Goal: Information Seeking & Learning: Compare options

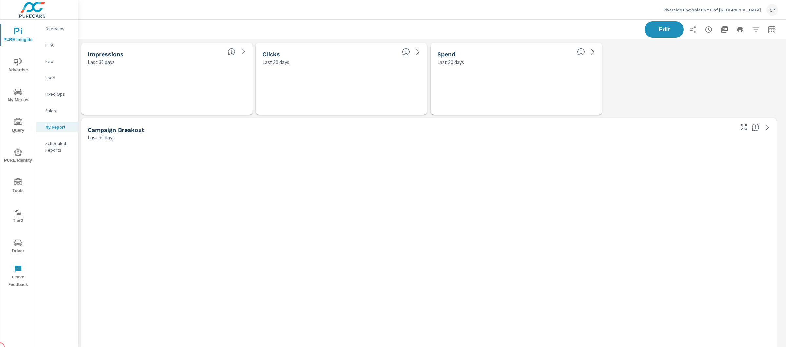
scroll to position [2426, 715]
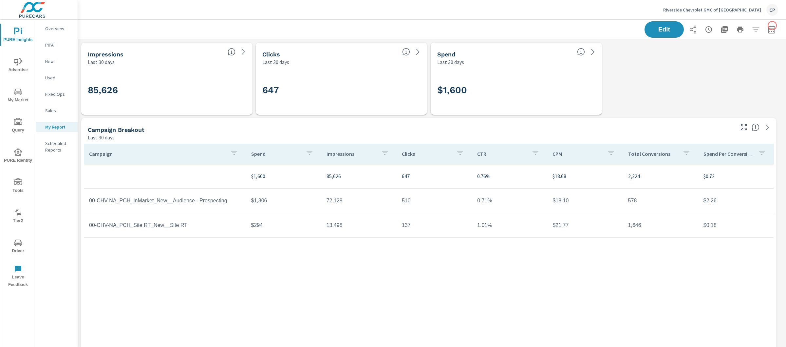
click at [771, 26] on button "button" at bounding box center [771, 29] width 13 height 13
select select "Last 30 days"
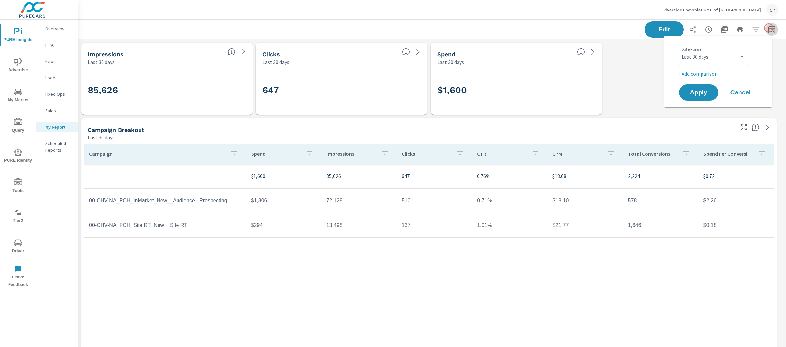
click at [769, 28] on icon "button" at bounding box center [771, 29] width 7 height 8
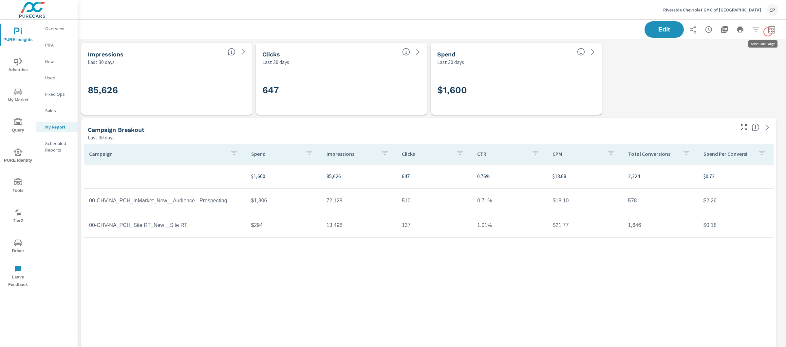
click at [768, 31] on icon "button" at bounding box center [772, 30] width 8 height 8
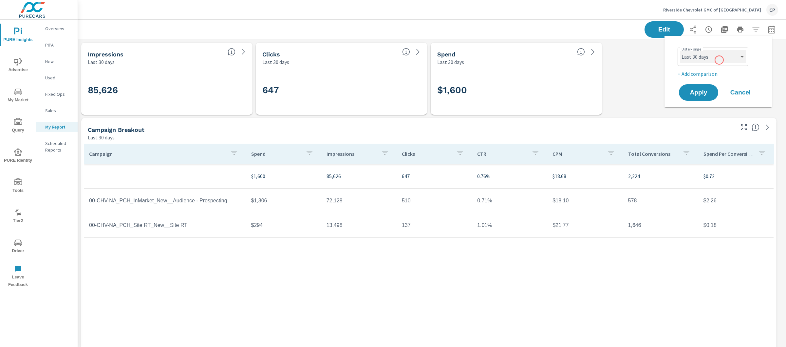
click at [719, 60] on select "Custom Yesterday Last week Last 7 days Last 14 days Last 30 days Last 45 days L…" at bounding box center [713, 56] width 66 height 13
click at [680, 50] on select "Custom Yesterday Last week Last 7 days Last 14 days Last 30 days Last 45 days L…" at bounding box center [713, 56] width 66 height 13
select select "Last month"
click at [712, 68] on div "Date Range Custom Yesterday Last week Last 7 days Last 14 days Last 30 days Las…" at bounding box center [720, 61] width 84 height 33
click at [712, 74] on p "+ Add comparison" at bounding box center [720, 74] width 84 height 8
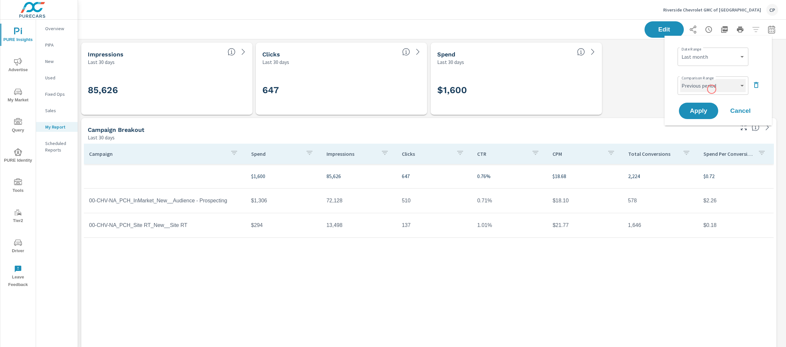
click at [712, 89] on select "Custom Previous period Previous month Previous year" at bounding box center [713, 85] width 66 height 13
click at [680, 79] on select "Custom Previous period Previous month Previous year" at bounding box center [713, 85] width 66 height 13
select select "Previous year"
click at [709, 111] on span "Apply" at bounding box center [698, 111] width 27 height 6
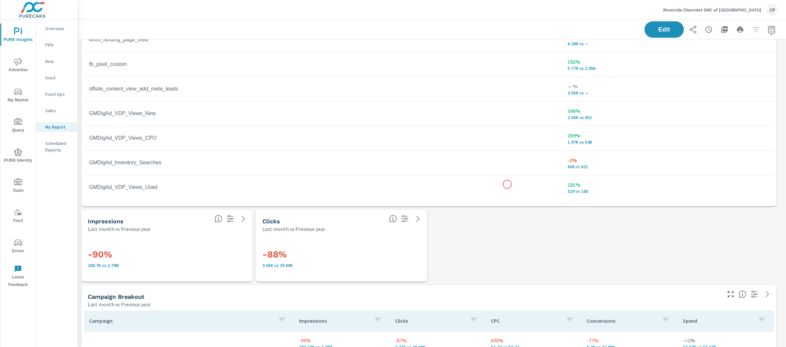
scroll to position [1164, 0]
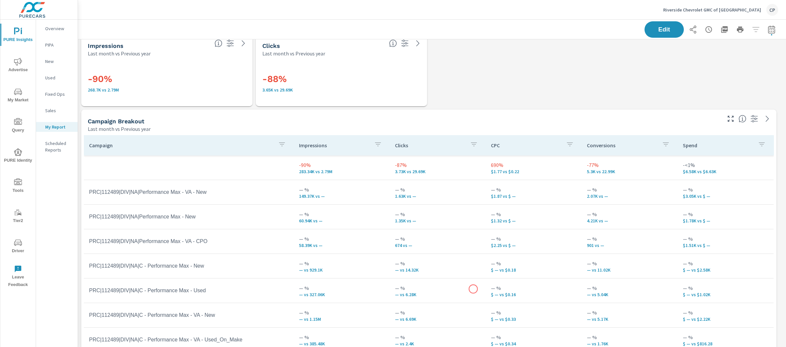
scroll to position [1360, 0]
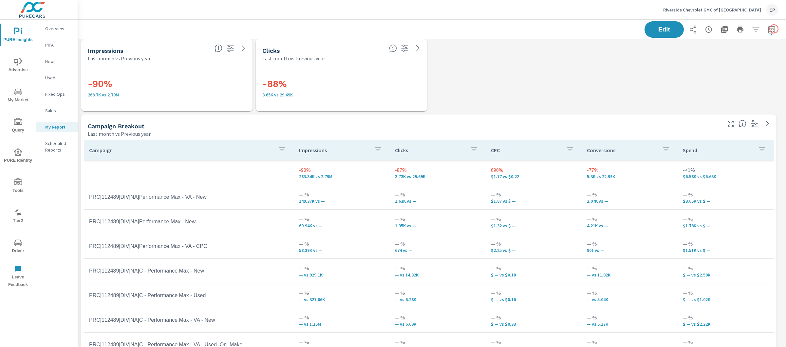
click at [770, 29] on button "button" at bounding box center [771, 29] width 13 height 13
select select "Last month"
select select "Previous year"
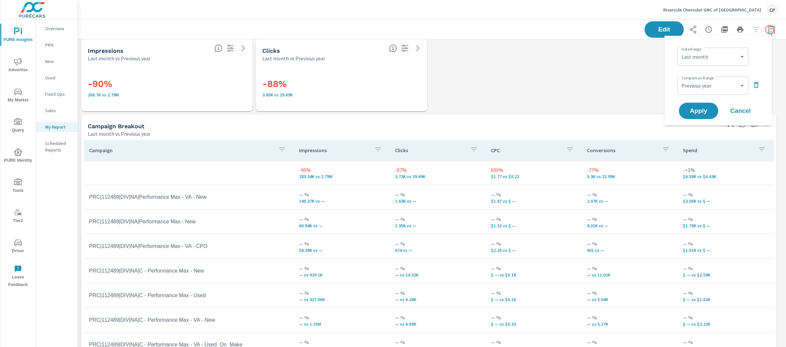
scroll to position [2426, 715]
click at [731, 53] on select "Custom Yesterday Last week Last 7 days Last 14 days Last 30 days Last 45 days L…" at bounding box center [713, 56] width 66 height 13
click at [680, 50] on select "Custom Yesterday Last week Last 7 days Last 14 days Last 30 days Last 45 days L…" at bounding box center [713, 56] width 66 height 13
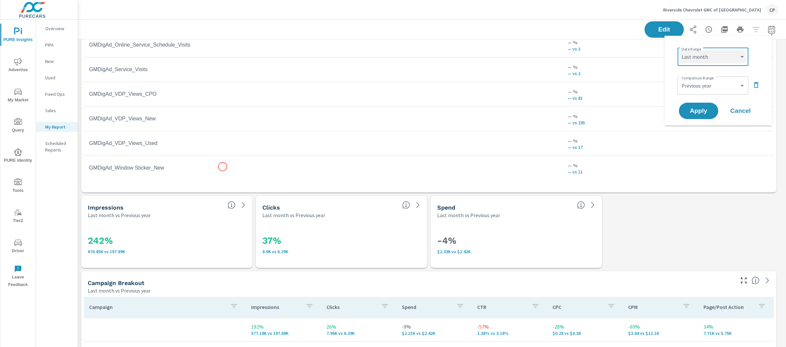
scroll to position [0, 0]
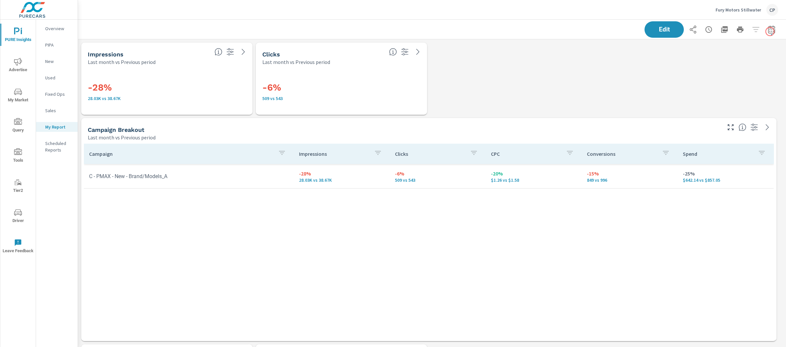
click at [770, 31] on button "button" at bounding box center [771, 29] width 13 height 13
select select "Last month"
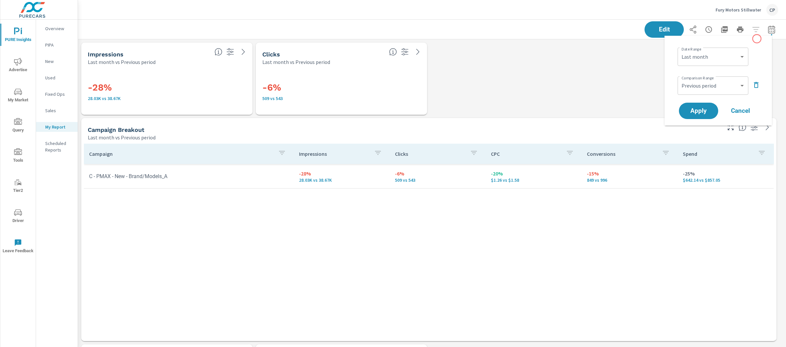
scroll to position [1748, 715]
click at [733, 54] on select "Custom Yesterday Last week Last 7 days Last 14 days Last 30 days Last 45 days L…" at bounding box center [713, 56] width 66 height 13
click at [680, 50] on select "Custom Yesterday Last week Last 7 days Last 14 days Last 30 days Last 45 days L…" at bounding box center [713, 56] width 66 height 13
click at [727, 87] on select "Custom Previous period Previous month Previous year" at bounding box center [713, 85] width 66 height 13
click at [680, 79] on select "Custom Previous period Previous month Previous year" at bounding box center [713, 85] width 66 height 13
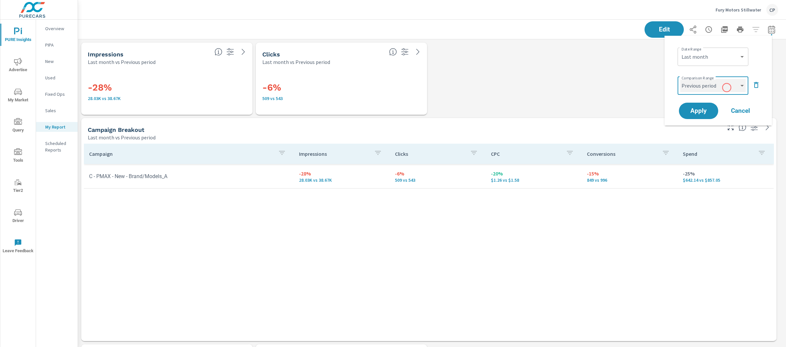
select select "Previous year"
click at [707, 104] on button "Apply" at bounding box center [698, 110] width 41 height 17
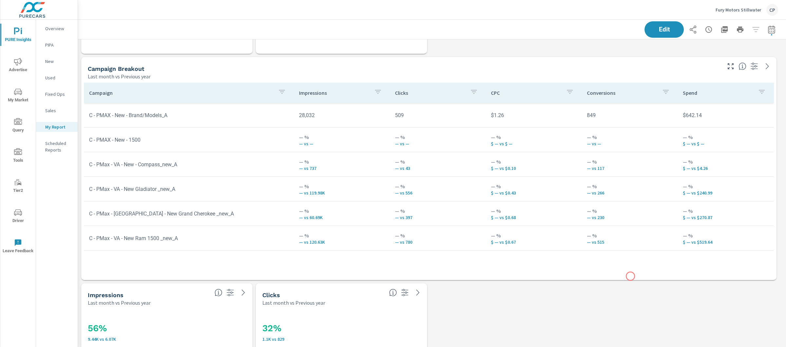
scroll to position [60, 0]
click at [768, 27] on icon "button" at bounding box center [772, 30] width 8 height 8
select select "Last month"
select select "Previous year"
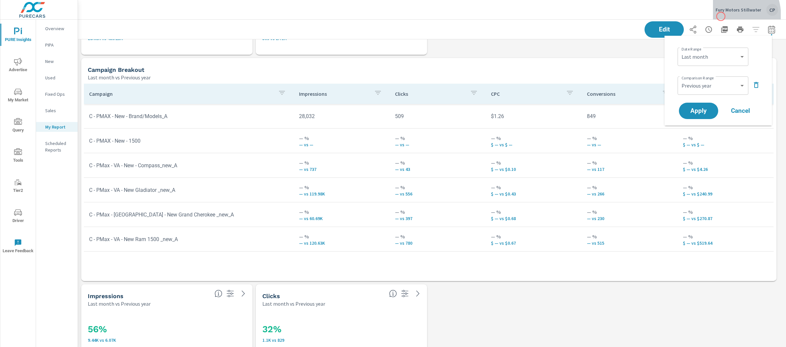
click at [721, 16] on button "Fury Motors Stillwater CP" at bounding box center [747, 9] width 68 height 19
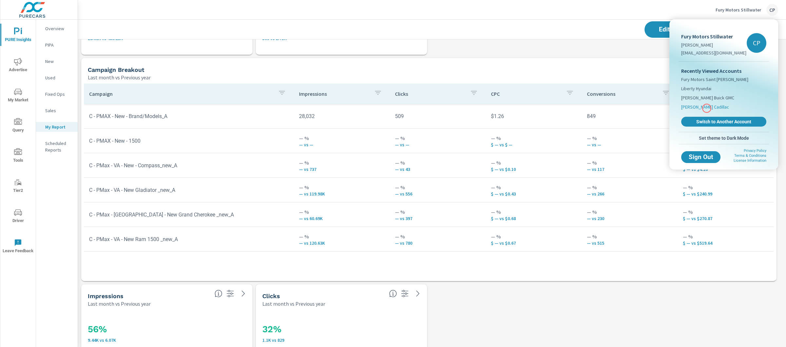
click at [707, 108] on span "Jim Hudson Cadillac" at bounding box center [705, 106] width 48 height 7
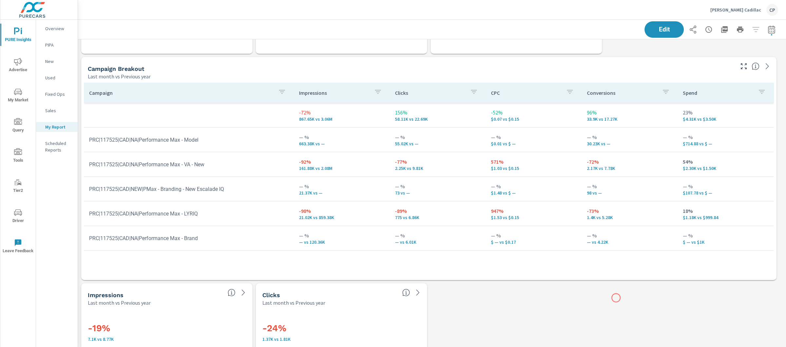
scroll to position [286, 0]
click at [772, 28] on button "button" at bounding box center [771, 29] width 13 height 13
select select "Last month"
select select "Previous year"
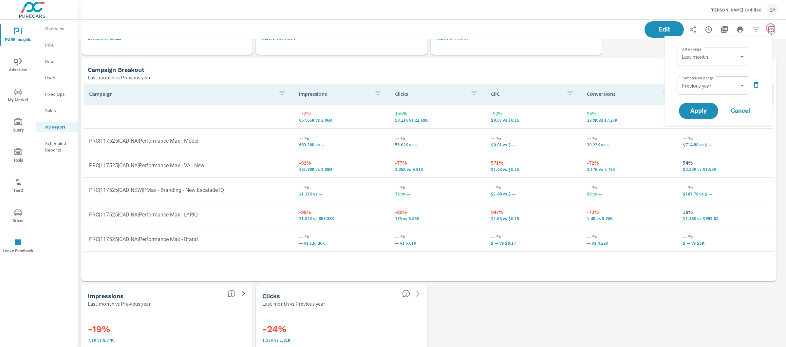
scroll to position [1899, 715]
click at [747, 9] on p "Jim Hudson Cadillac" at bounding box center [735, 10] width 51 height 6
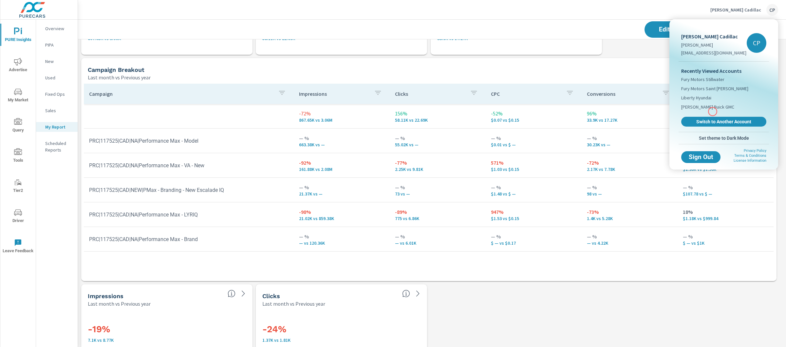
click at [713, 111] on div "Recently Viewed Accounts Fury Motors Stillwater Fury Motors Saint Paul Liberty …" at bounding box center [724, 97] width 90 height 70
click at [710, 108] on span "Jim Hudson Buick GMC" at bounding box center [707, 106] width 53 height 7
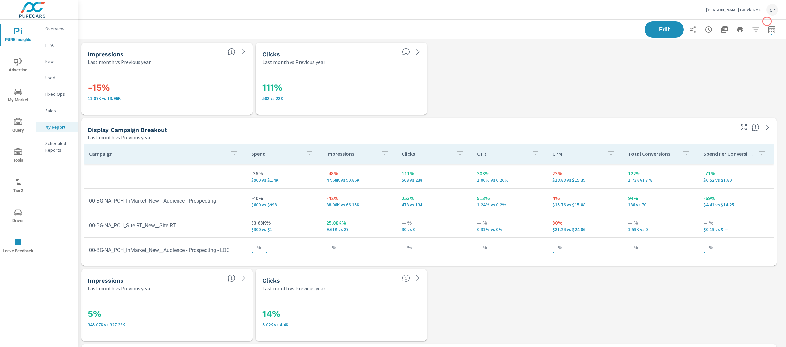
click at [769, 30] on icon "button" at bounding box center [771, 30] width 4 height 3
select select "Last month"
select select "Previous year"
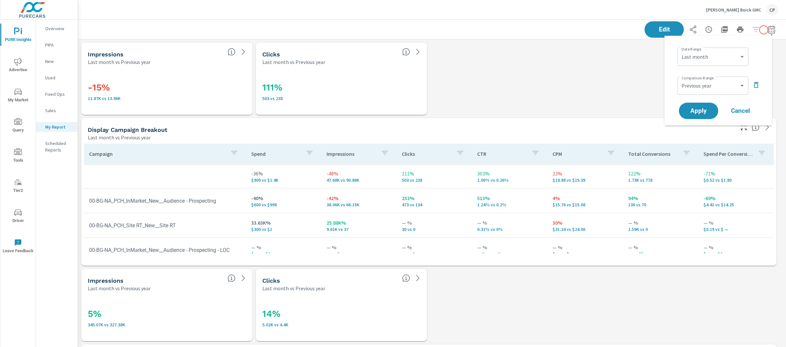
click at [769, 30] on icon "button" at bounding box center [771, 30] width 4 height 3
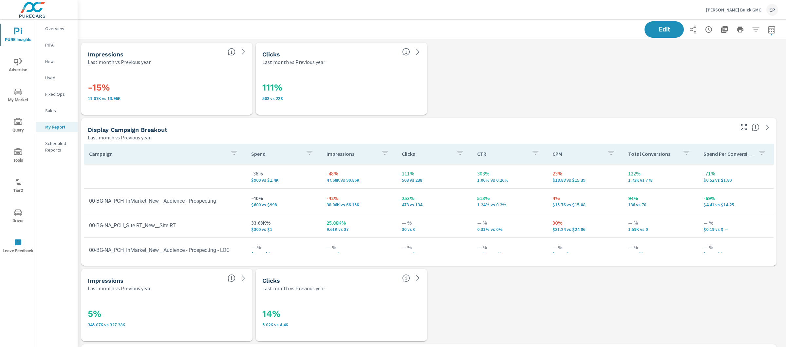
scroll to position [1824, 715]
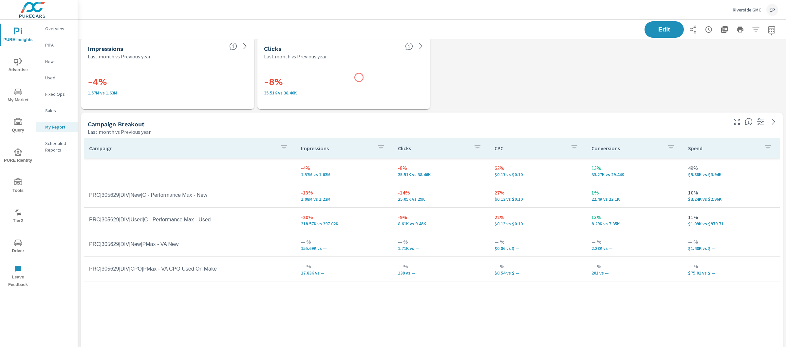
scroll to position [381, 0]
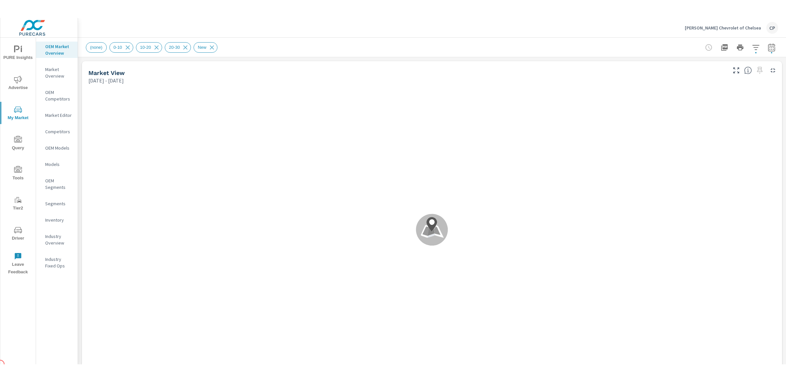
scroll to position [0, 0]
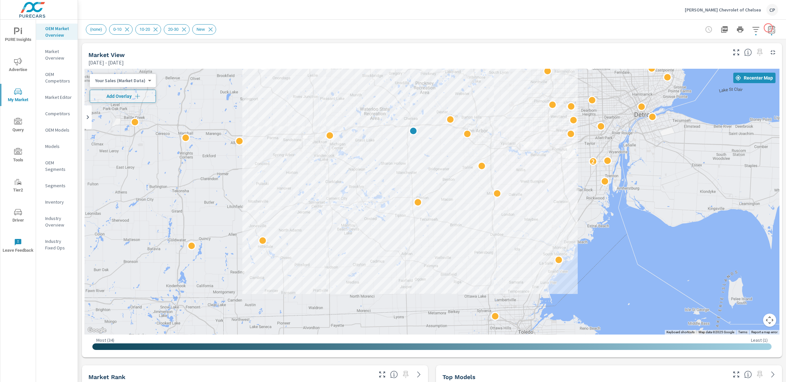
click at [768, 28] on icon "button" at bounding box center [771, 29] width 7 height 8
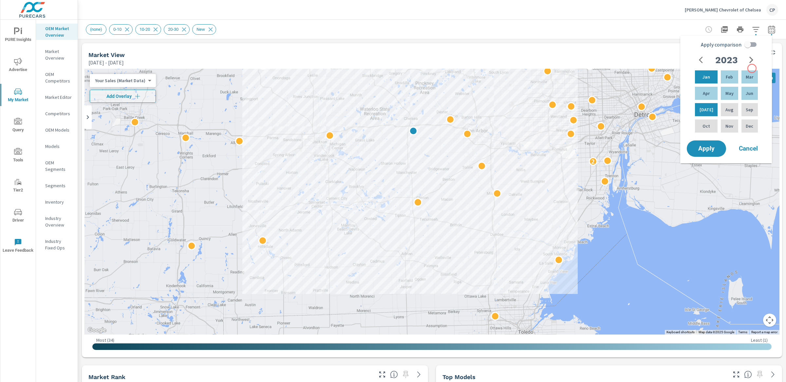
click at [752, 66] on button "button" at bounding box center [751, 59] width 13 height 13
click at [728, 105] on div "Aug" at bounding box center [730, 110] width 20 height 16
click at [712, 76] on div "Jan" at bounding box center [706, 77] width 25 height 16
click at [753, 42] on input "Apply comparison" at bounding box center [747, 44] width 37 height 12
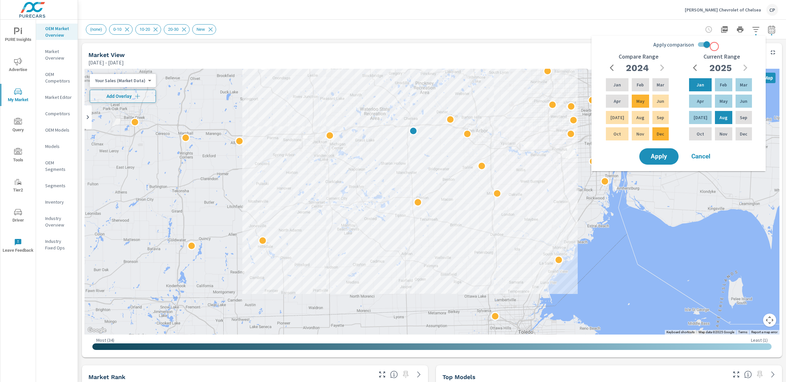
click at [714, 47] on div "Apply comparison Compare Range 2024 Jan Feb Mar Apr May Jun Jul Aug Sep Oct Nov…" at bounding box center [680, 92] width 166 height 109
click at [705, 45] on input "Apply comparison" at bounding box center [706, 44] width 37 height 12
checkbox input "false"
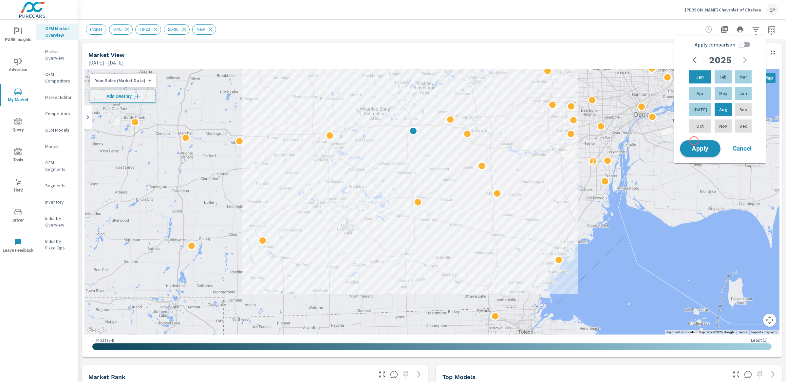
click at [694, 141] on button "Apply" at bounding box center [700, 148] width 41 height 17
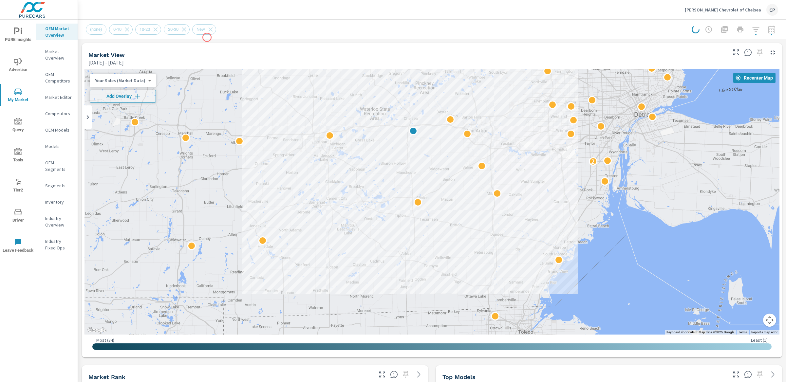
click at [207, 37] on div "(none) 0-10 10-20 20-30 New" at bounding box center [432, 29] width 692 height 19
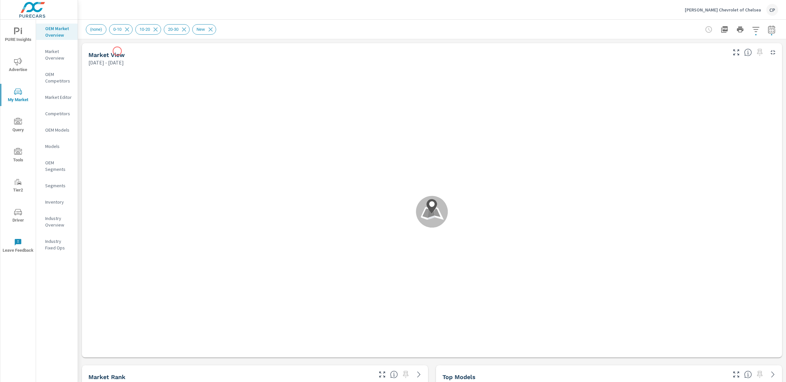
scroll to position [0, 0]
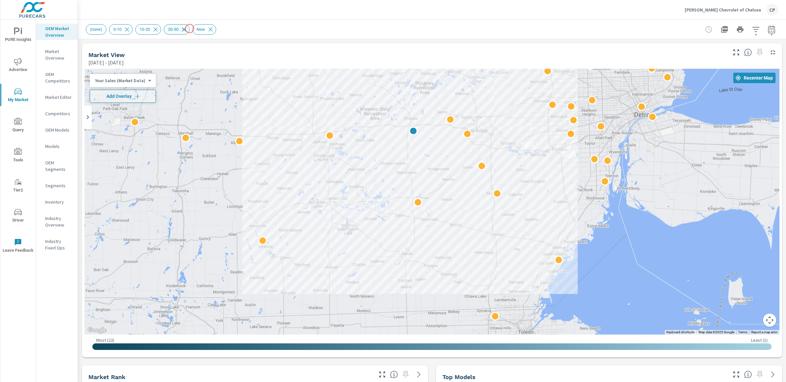
click at [186, 28] on icon at bounding box center [184, 29] width 4 height 4
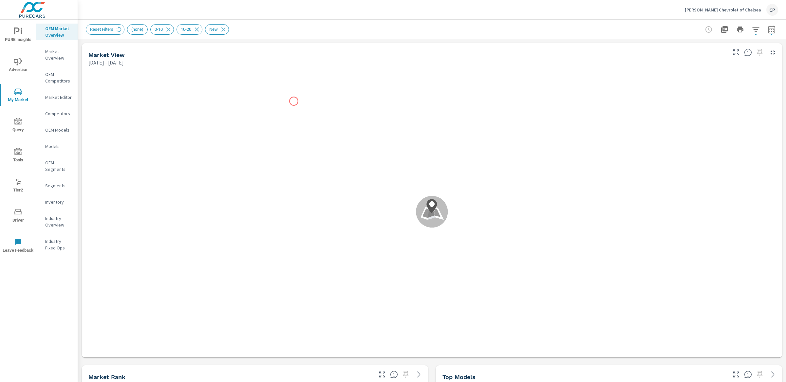
scroll to position [0, 0]
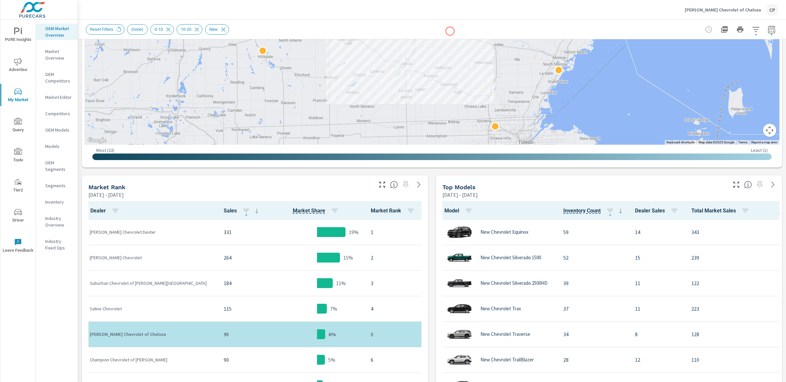
scroll to position [220, 0]
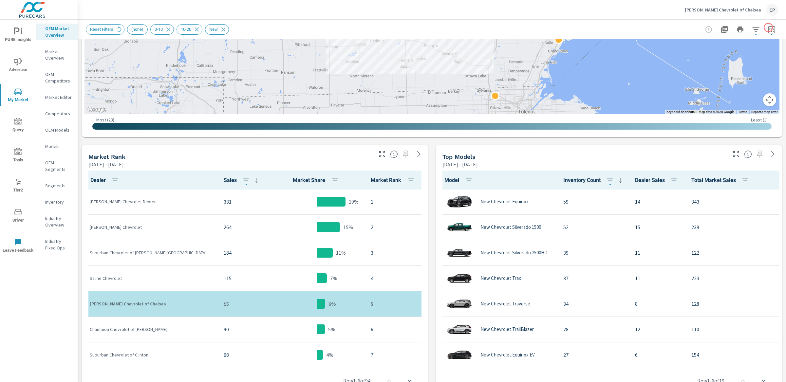
click at [768, 27] on icon "button" at bounding box center [772, 30] width 8 height 8
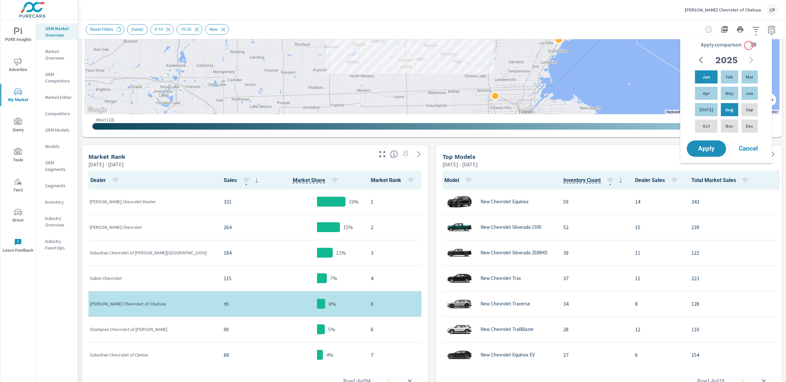
click at [749, 46] on input "Apply comparison" at bounding box center [747, 44] width 37 height 12
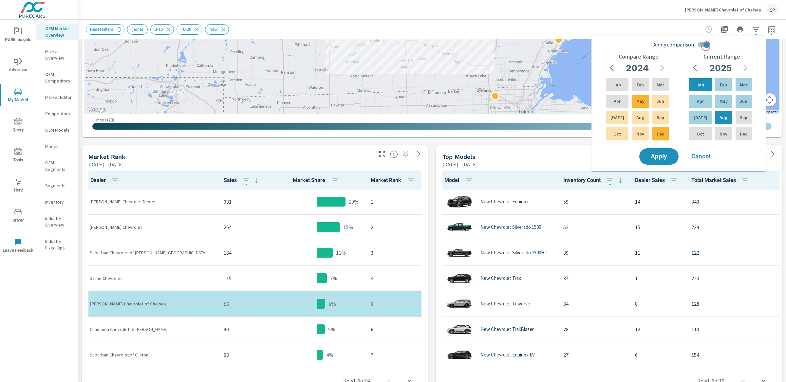
click at [702, 47] on input "Apply comparison" at bounding box center [706, 44] width 37 height 12
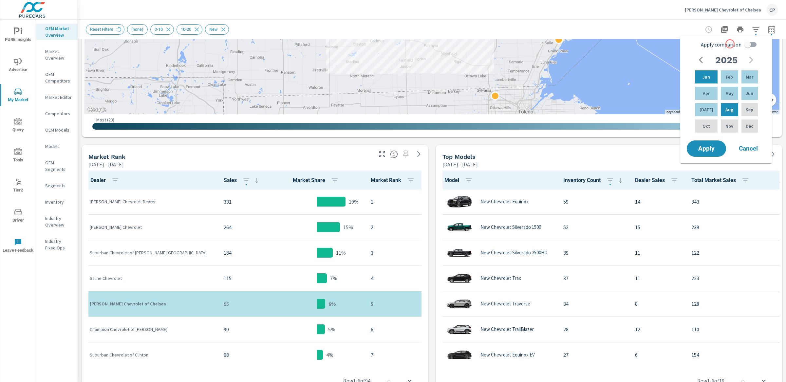
click at [730, 44] on span "Apply comparison" at bounding box center [721, 45] width 41 height 8
click at [730, 44] on input "Apply comparison" at bounding box center [747, 44] width 37 height 12
checkbox input "true"
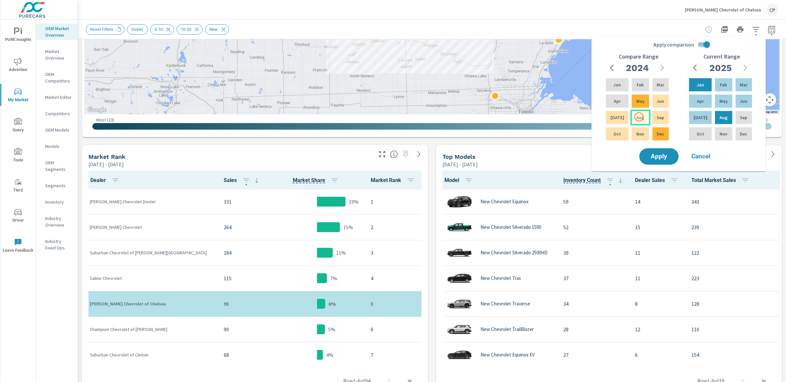
click at [638, 118] on p "Aug" at bounding box center [640, 117] width 8 height 7
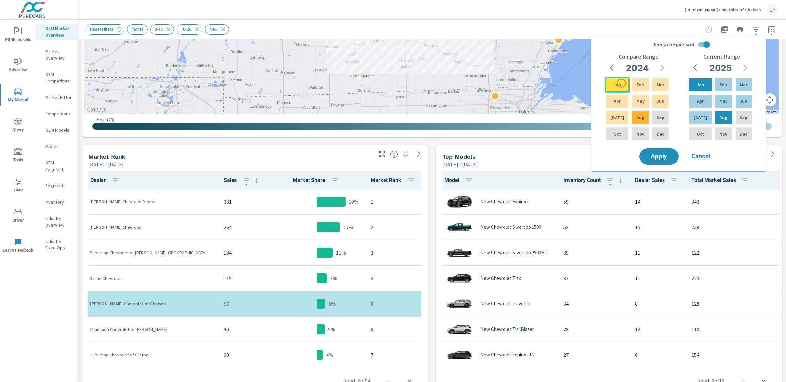
click at [621, 83] on div "Jan" at bounding box center [617, 85] width 25 height 16
drag, startPoint x: 663, startPoint y: 160, endPoint x: 663, endPoint y: 172, distance: 11.8
click at [663, 172] on body "PURE Insights Advertise My Market Query Tools Tier2 Driver Leave Feedback OEM M…" at bounding box center [393, 191] width 786 height 382
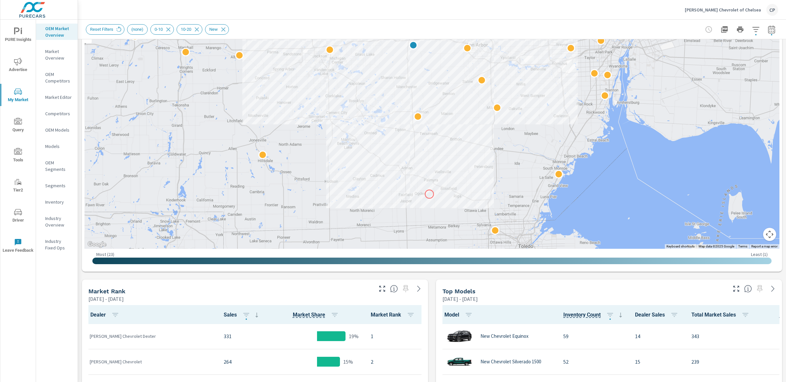
scroll to position [0, 0]
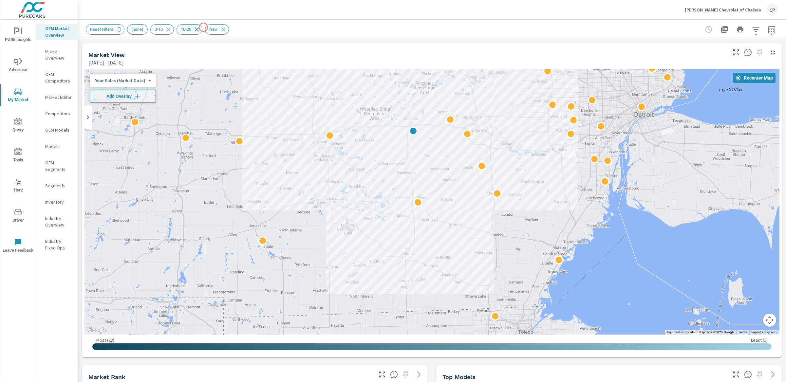
click at [200, 27] on icon at bounding box center [196, 29] width 7 height 7
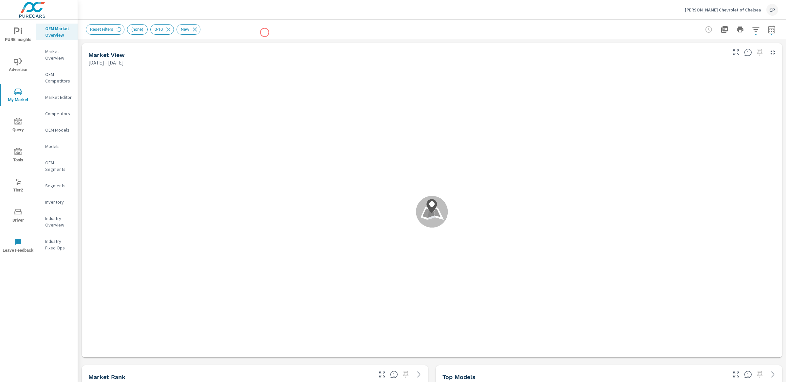
scroll to position [0, 0]
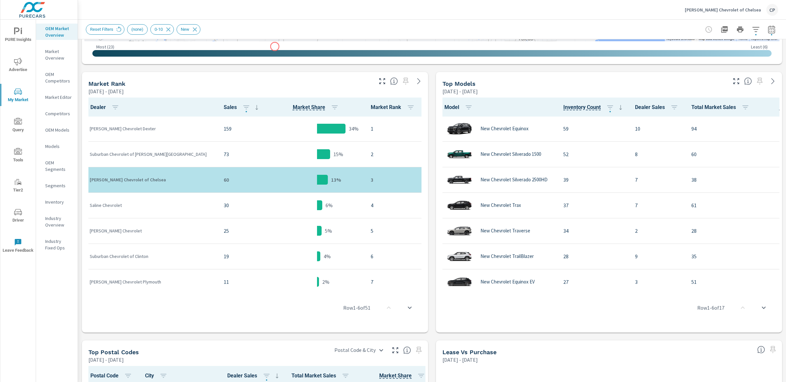
scroll to position [310, 0]
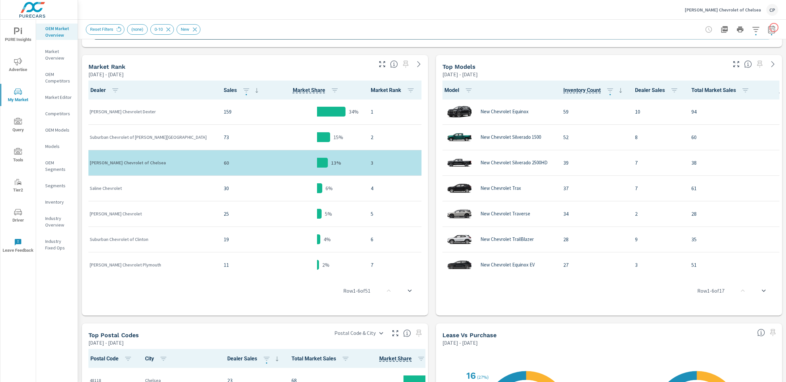
click at [768, 31] on icon "button" at bounding box center [772, 30] width 8 height 8
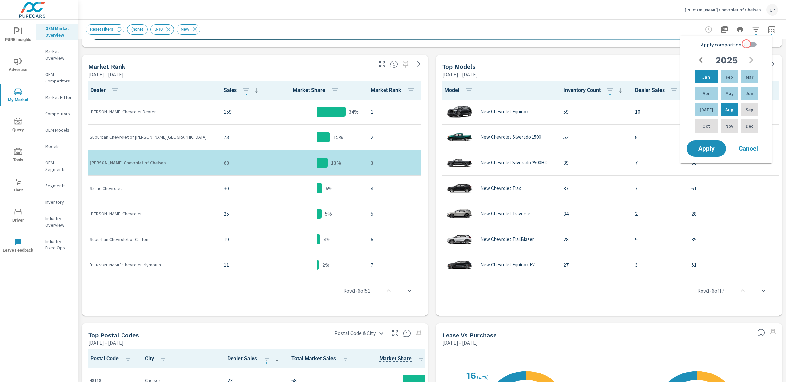
click at [751, 42] on input "Apply comparison" at bounding box center [747, 44] width 37 height 12
checkbox input "true"
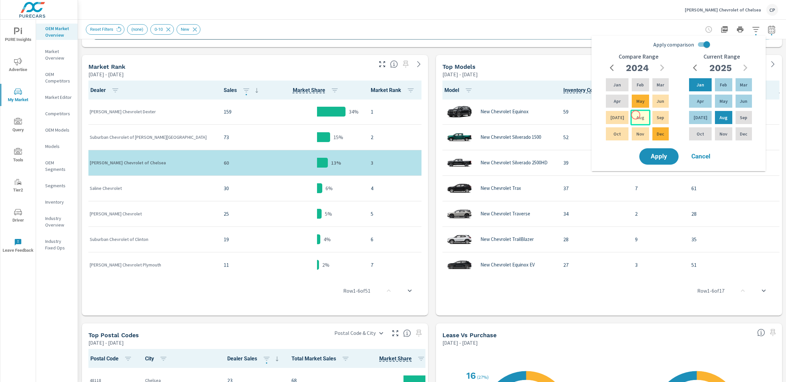
click at [636, 115] on p "Aug" at bounding box center [640, 117] width 8 height 7
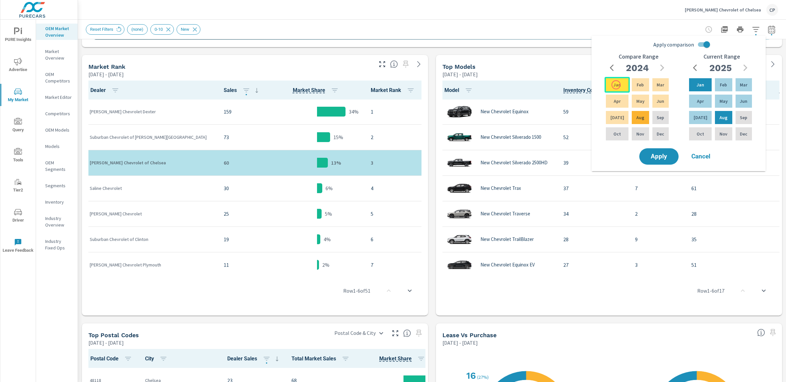
click at [616, 84] on p "Jan" at bounding box center [617, 85] width 8 height 7
click at [659, 147] on div "Apply Cancel" at bounding box center [680, 156] width 84 height 19
click at [659, 152] on button "Apply" at bounding box center [659, 156] width 41 height 17
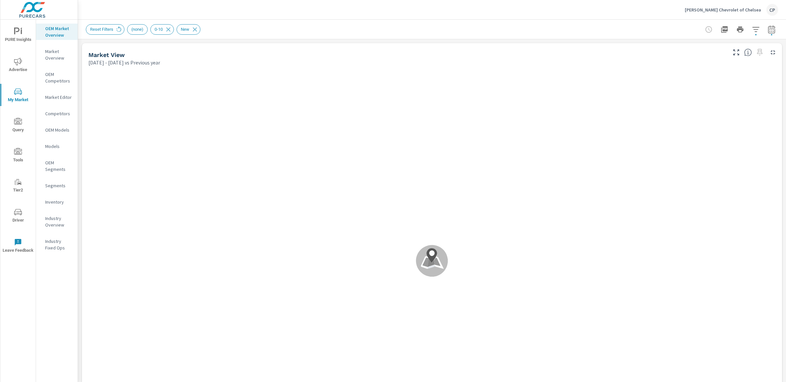
scroll to position [0, 0]
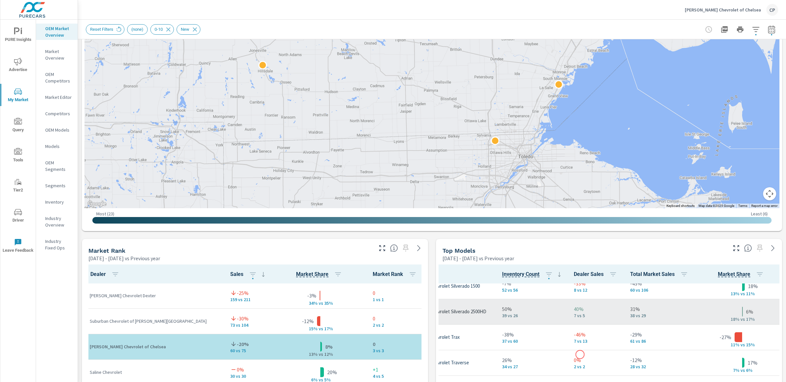
scroll to position [35, 58]
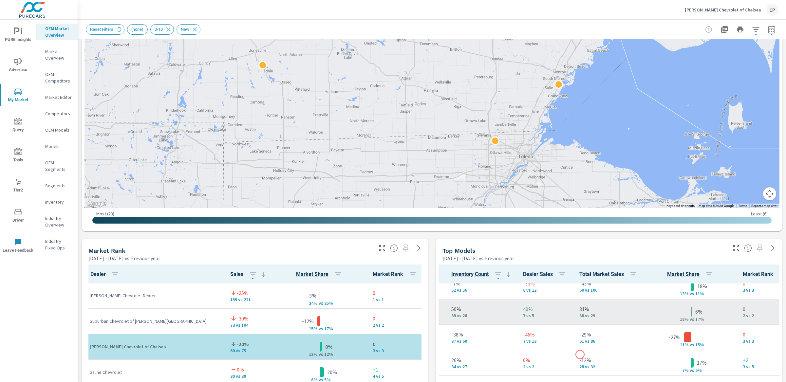
scroll to position [35, 140]
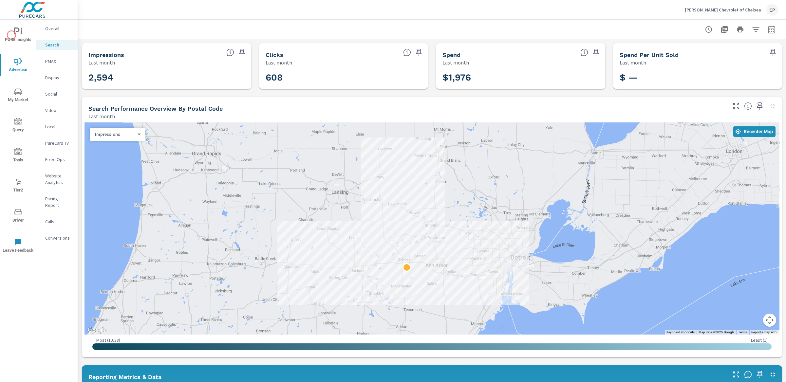
click at [11, 35] on span "PURE Insights" at bounding box center [17, 36] width 31 height 16
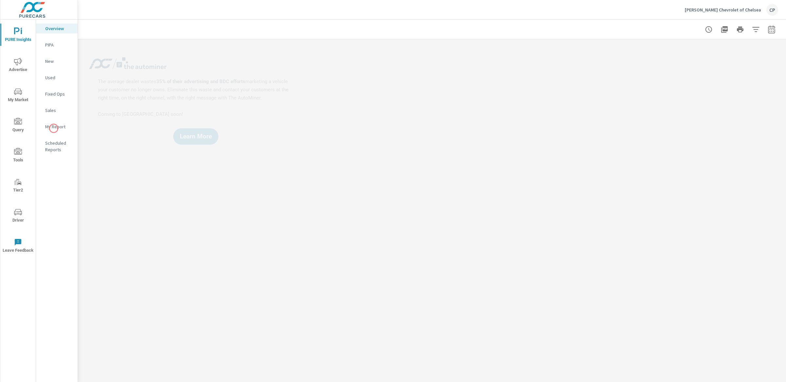
click at [54, 128] on p "My Report" at bounding box center [58, 126] width 27 height 7
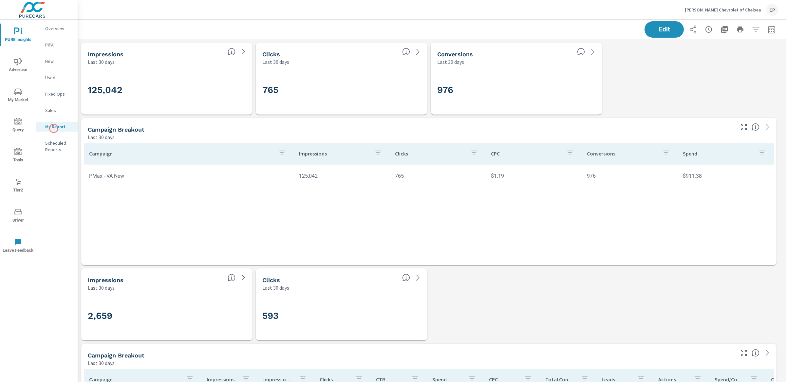
scroll to position [1146, 715]
click at [770, 20] on div "Edit" at bounding box center [432, 29] width 692 height 19
click at [768, 29] on icon "button" at bounding box center [772, 30] width 8 height 8
click at [725, 56] on select "Custom [DATE] Last week Last 7 days Last 14 days Last 30 days Last 45 days Last…" at bounding box center [713, 56] width 66 height 13
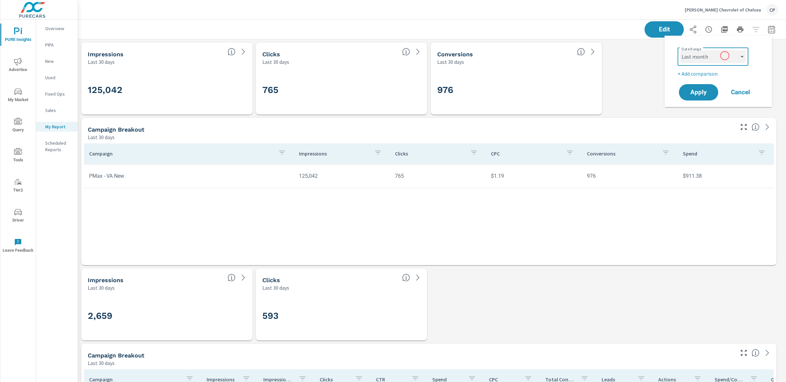
click at [680, 50] on select "Custom [DATE] Last week Last 7 days Last 14 days Last 30 days Last 45 days Last…" at bounding box center [713, 56] width 66 height 13
select select "Last month"
click at [700, 85] on button "Apply" at bounding box center [698, 92] width 41 height 17
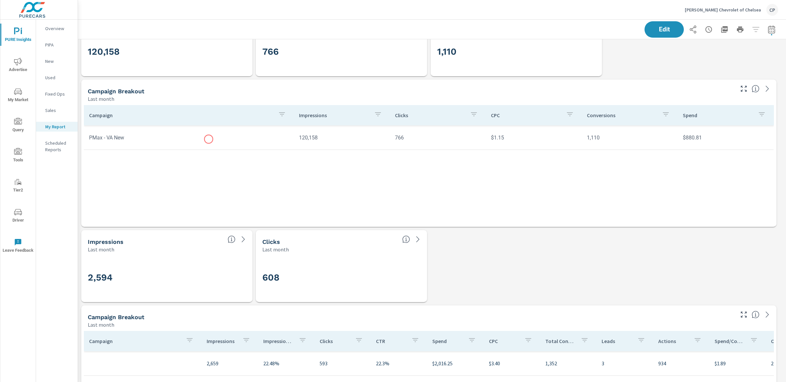
scroll to position [29, 0]
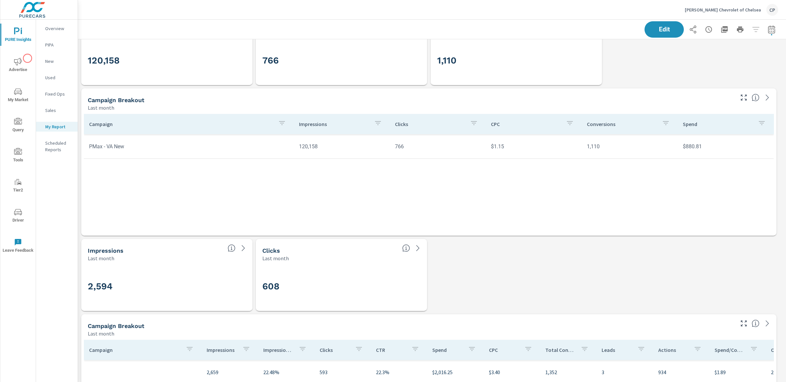
click at [21, 59] on icon "nav menu" at bounding box center [18, 62] width 8 height 8
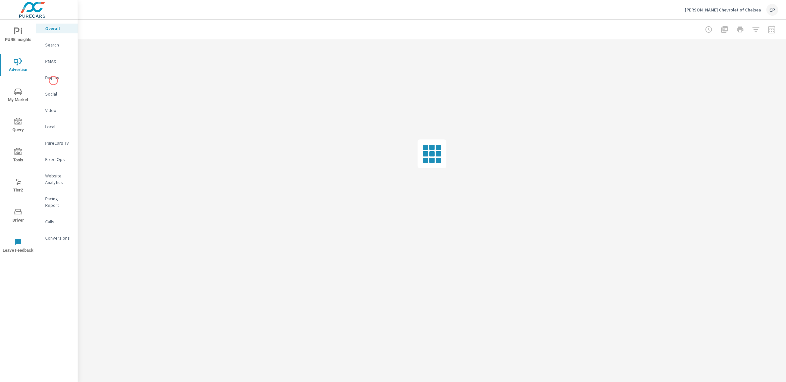
click at [54, 91] on p "Social" at bounding box center [58, 94] width 27 height 7
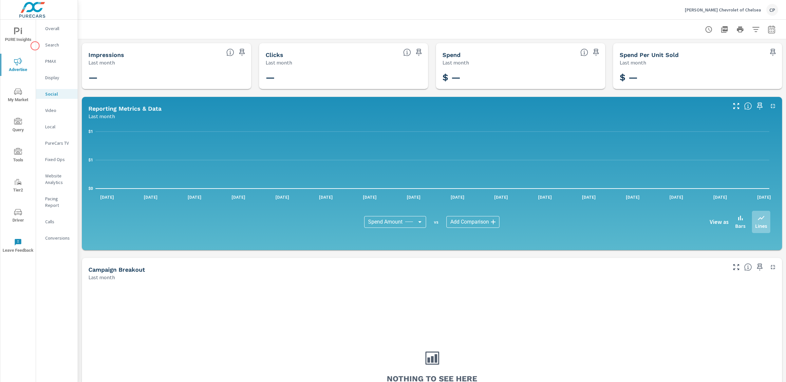
click at [21, 32] on icon "nav menu" at bounding box center [21, 31] width 1 height 5
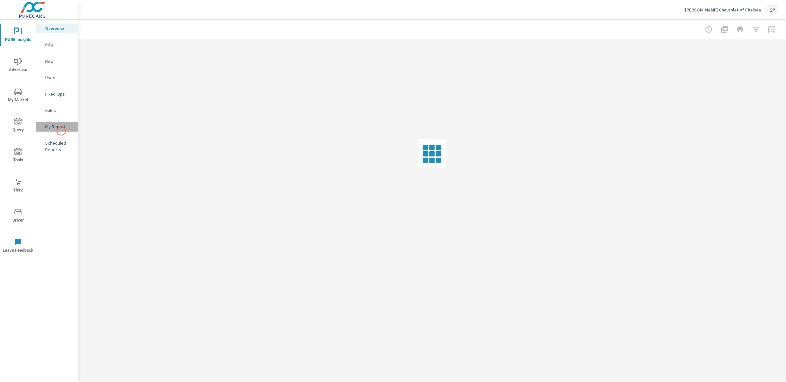
click at [61, 131] on div "My Report" at bounding box center [57, 127] width 42 height 10
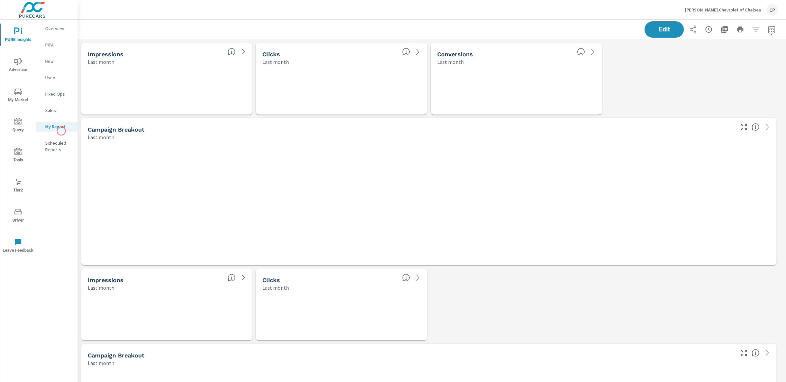
scroll to position [1146, 715]
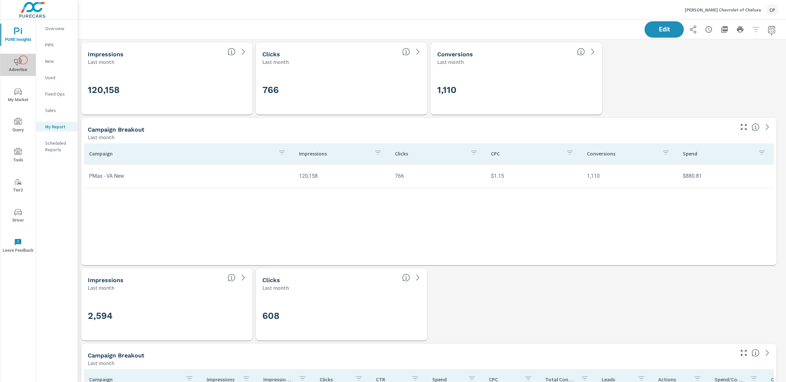
click at [23, 60] on span "Advertise" at bounding box center [17, 66] width 31 height 16
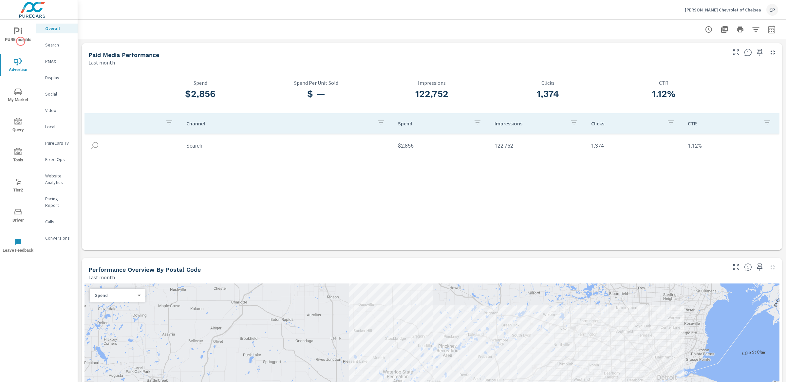
click at [19, 40] on span "PURE Insights" at bounding box center [17, 36] width 31 height 16
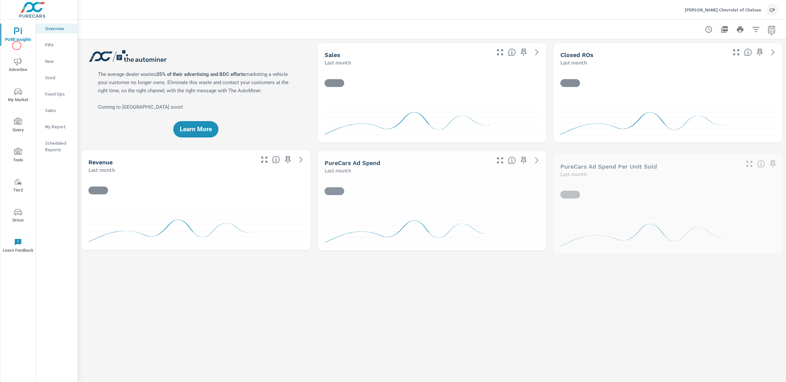
scroll to position [0, 0]
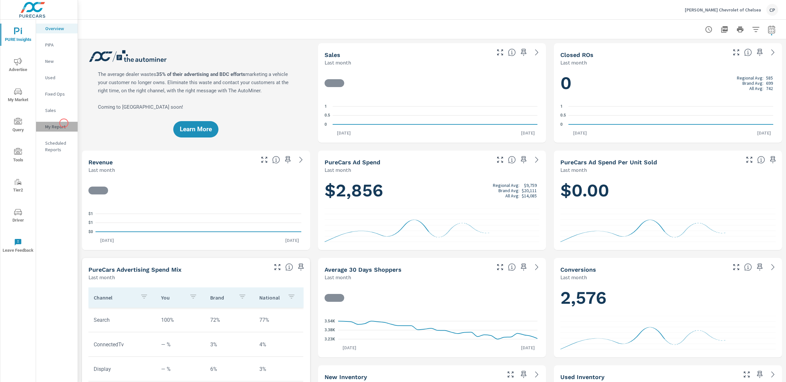
click at [64, 123] on p "My Report" at bounding box center [58, 126] width 27 height 7
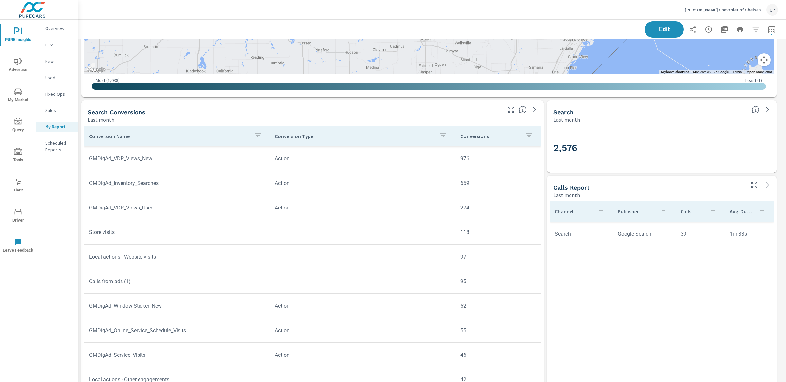
scroll to position [771, 0]
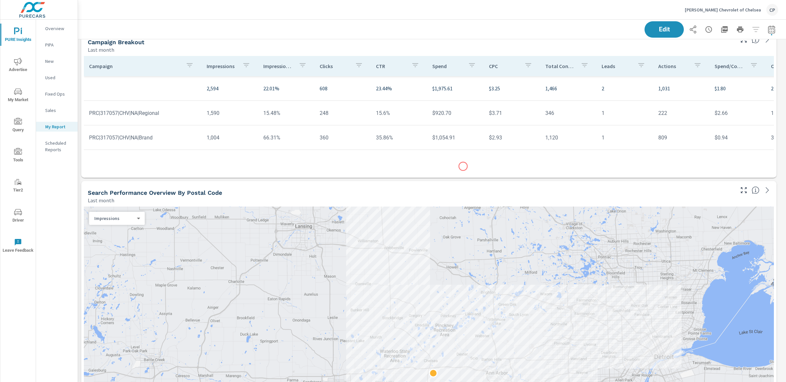
scroll to position [312, 0]
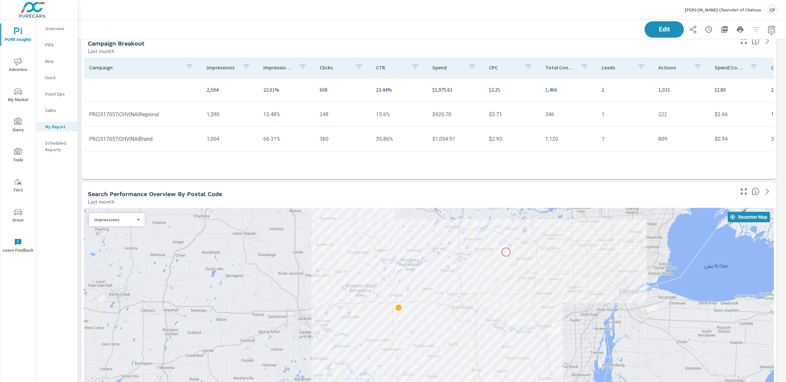
drag, startPoint x: 541, startPoint y: 320, endPoint x: 506, endPoint y: 254, distance: 74.6
click at [506, 254] on div at bounding box center [429, 370] width 690 height 325
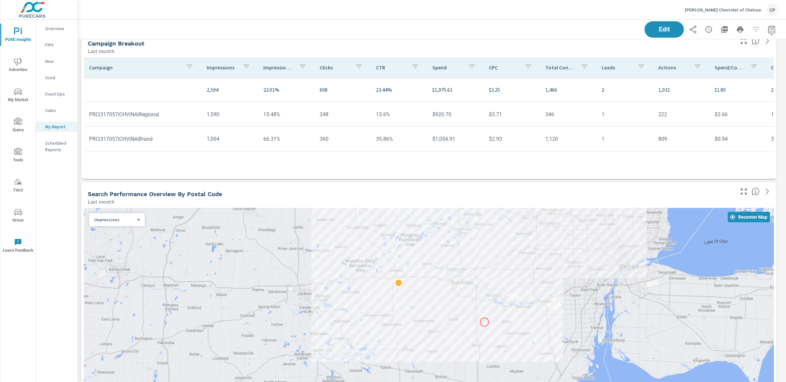
drag, startPoint x: 484, startPoint y: 350, endPoint x: 486, endPoint y: 326, distance: 24.6
click at [486, 326] on div at bounding box center [429, 370] width 690 height 325
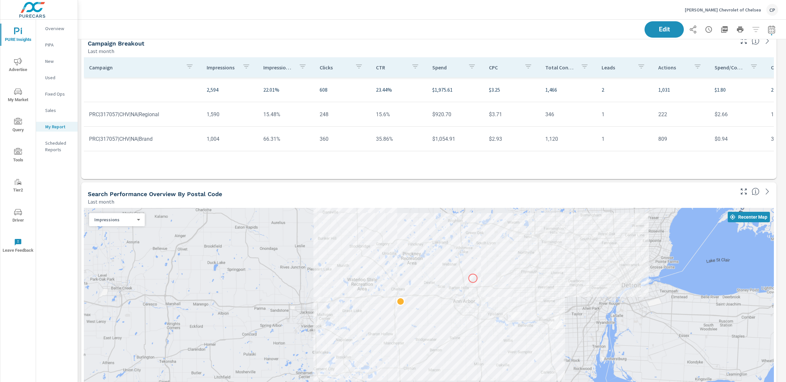
drag, startPoint x: 473, startPoint y: 264, endPoint x: 473, endPoint y: 278, distance: 14.1
click at [473, 279] on div at bounding box center [429, 370] width 690 height 325
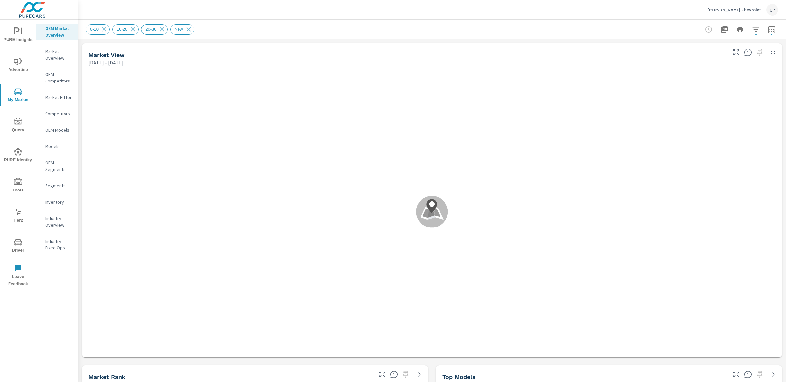
scroll to position [0, 0]
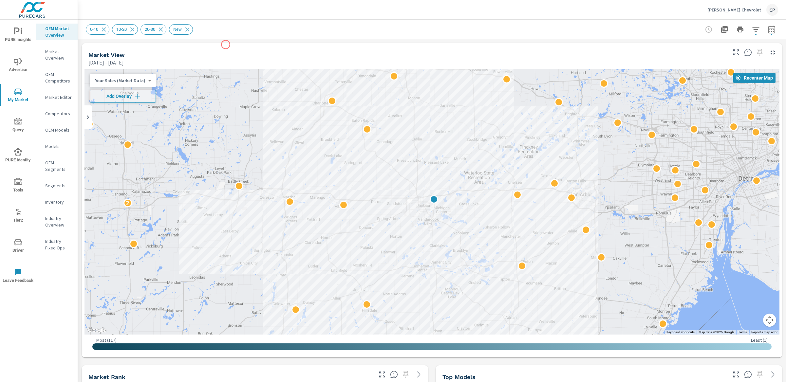
scroll to position [206, 0]
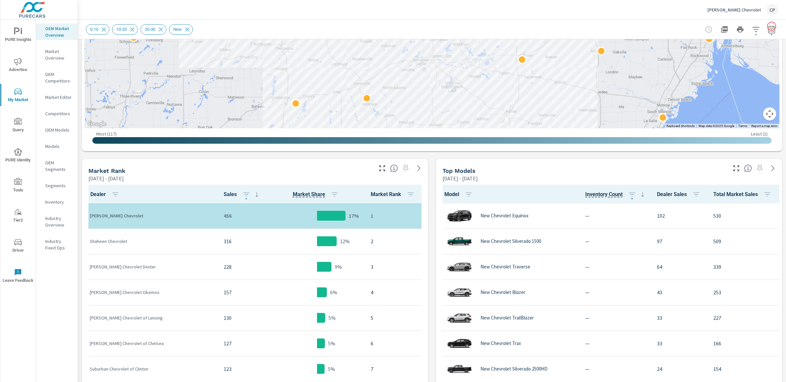
click at [772, 26] on div at bounding box center [740, 29] width 76 height 13
click at [769, 28] on icon "button" at bounding box center [772, 30] width 8 height 8
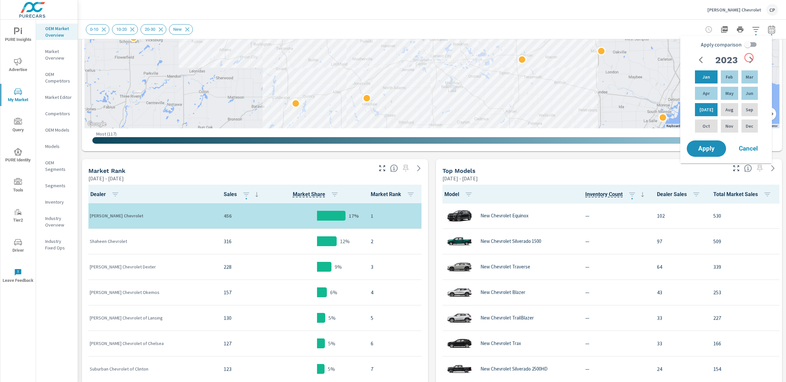
click at [749, 58] on icon "button" at bounding box center [751, 60] width 8 height 8
click at [728, 110] on p "Aug" at bounding box center [729, 109] width 8 height 7
click at [708, 80] on div "Jan" at bounding box center [706, 77] width 25 height 16
click at [722, 143] on button "Apply" at bounding box center [706, 148] width 41 height 17
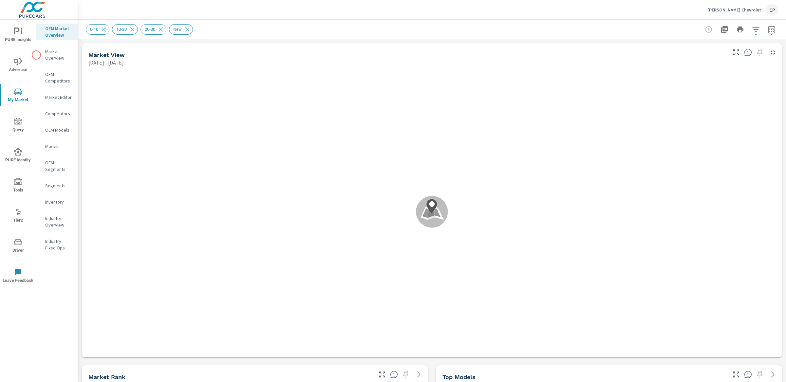
scroll to position [0, 0]
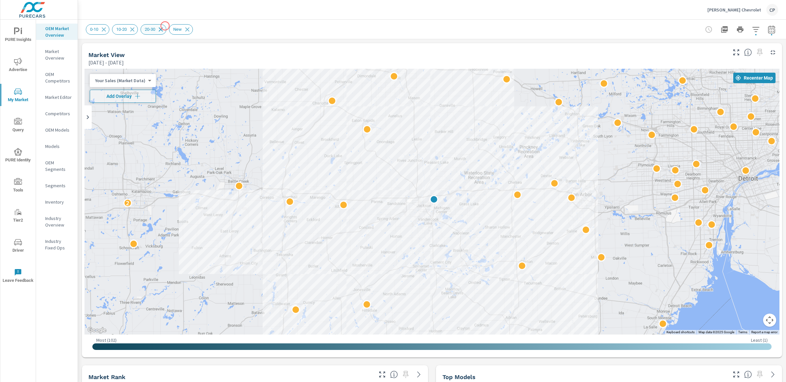
click at [164, 26] on icon at bounding box center [160, 29] width 7 height 7
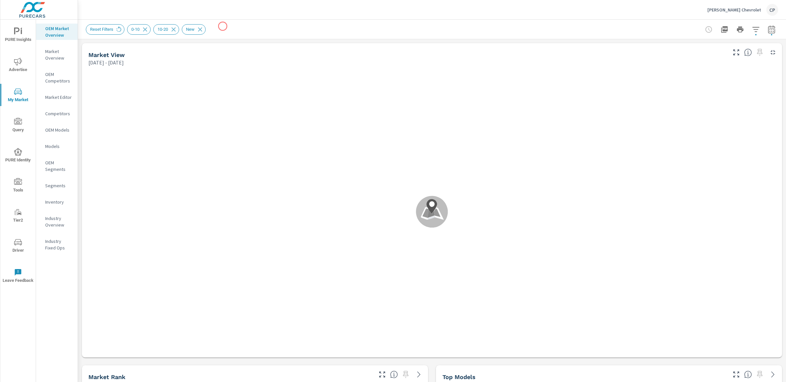
scroll to position [0, 0]
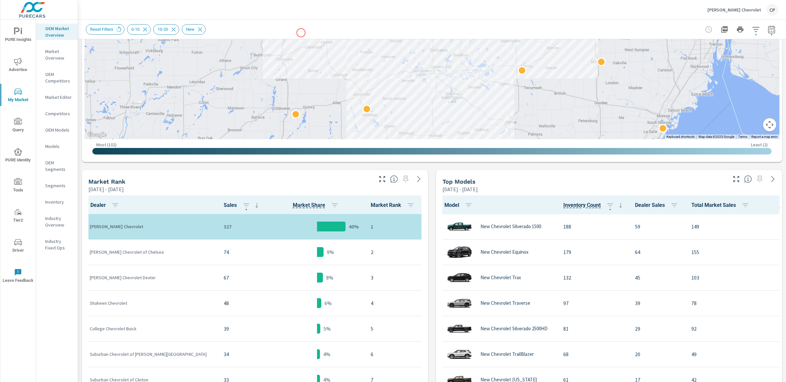
scroll to position [283, 0]
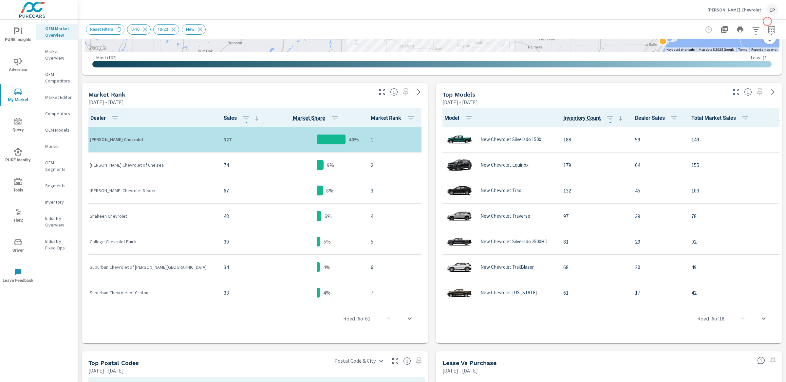
click at [769, 26] on icon "button" at bounding box center [772, 30] width 8 height 8
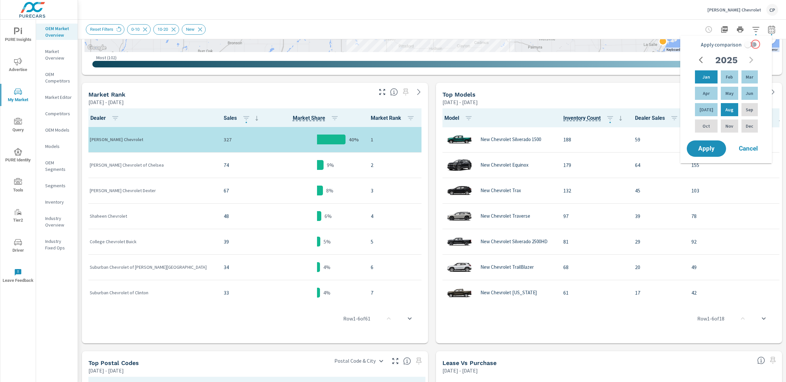
click at [756, 44] on input "Apply comparison" at bounding box center [747, 44] width 37 height 12
checkbox input "true"
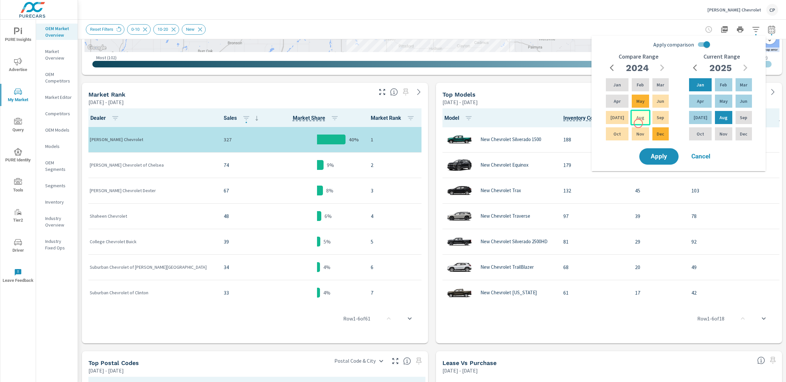
click at [637, 122] on div "Aug" at bounding box center [640, 118] width 20 height 16
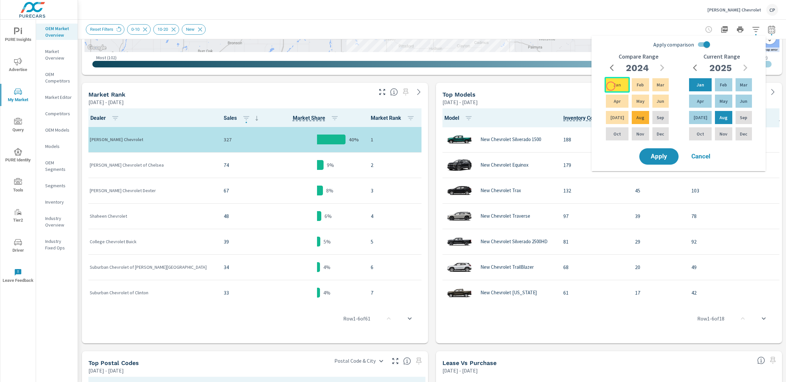
click at [611, 86] on div "Jan" at bounding box center [617, 85] width 25 height 16
click at [656, 156] on span "Apply" at bounding box center [659, 157] width 27 height 6
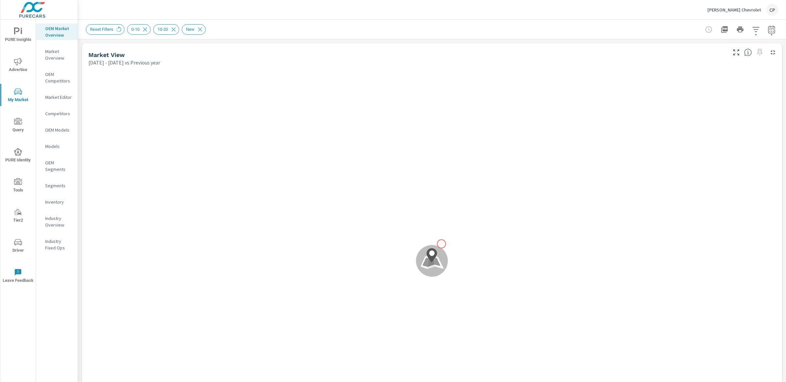
scroll to position [0, 0]
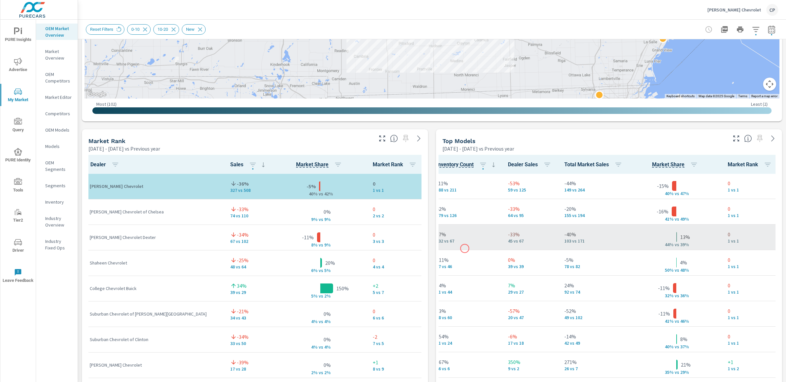
scroll to position [0, 0]
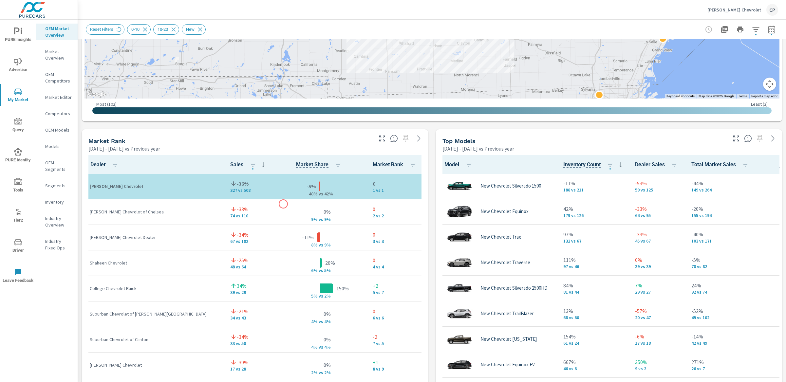
click at [284, 204] on div "0% 9% v s 9%" at bounding box center [321, 212] width 84 height 20
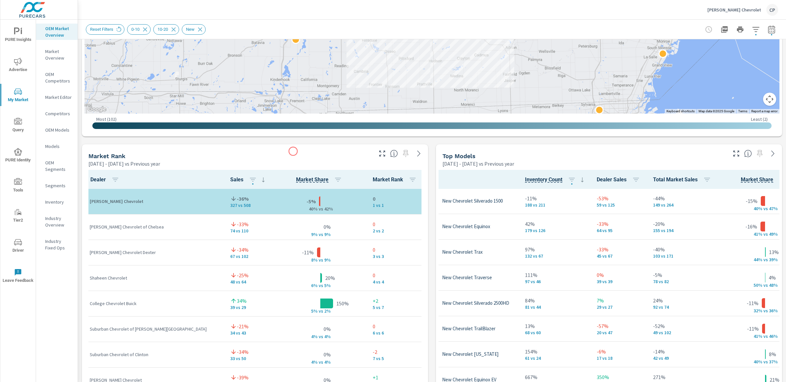
scroll to position [0, 0]
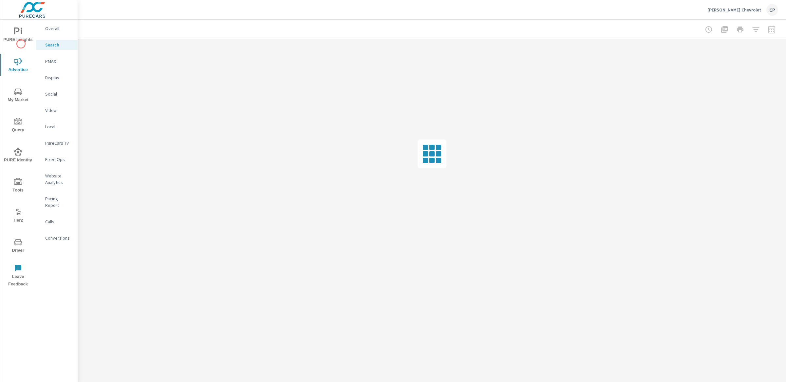
click at [17, 37] on span "PURE Insights" at bounding box center [17, 36] width 31 height 16
click at [48, 123] on p "My Report" at bounding box center [58, 126] width 27 height 7
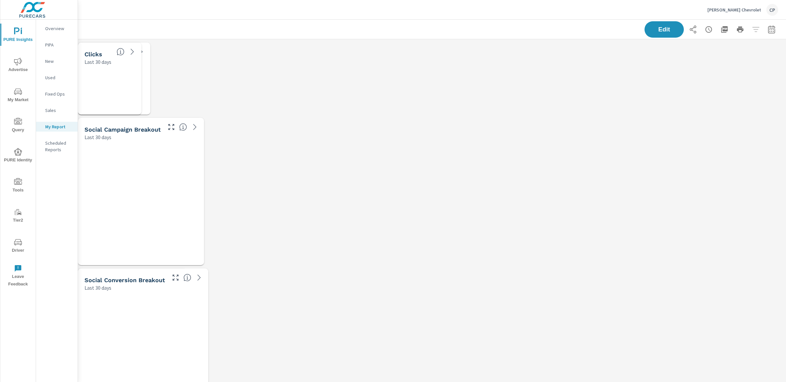
scroll to position [1824, 715]
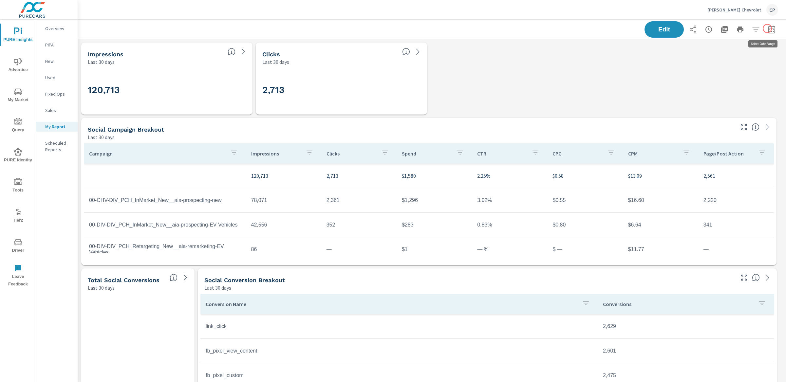
click at [768, 28] on icon "button" at bounding box center [772, 30] width 8 height 8
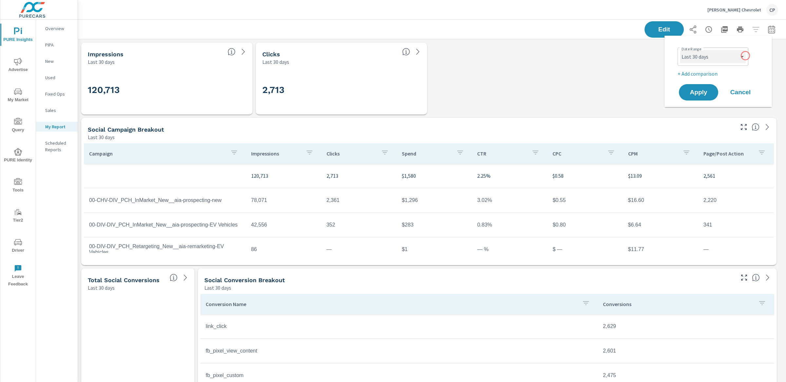
click at [741, 58] on select "Custom [DATE] Last week Last 7 days Last 14 days Last 30 days Last 45 days Last…" at bounding box center [713, 56] width 66 height 13
click at [680, 50] on select "Custom [DATE] Last week Last 7 days Last 14 days Last 30 days Last 45 days Last…" at bounding box center [713, 56] width 66 height 13
select select "Last month"
click at [709, 85] on button "Apply" at bounding box center [698, 92] width 41 height 17
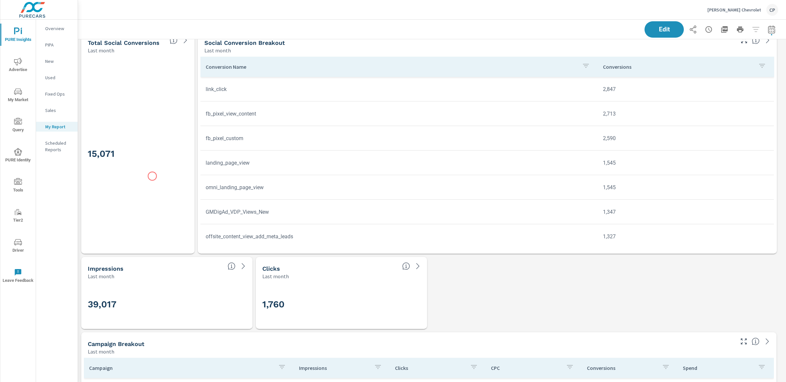
scroll to position [238, 0]
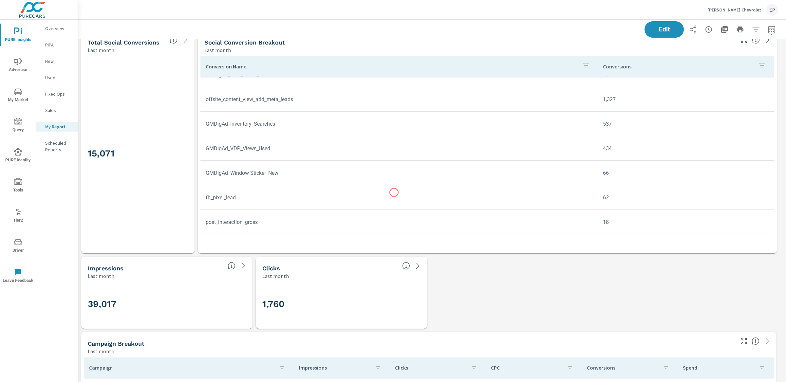
scroll to position [138, 0]
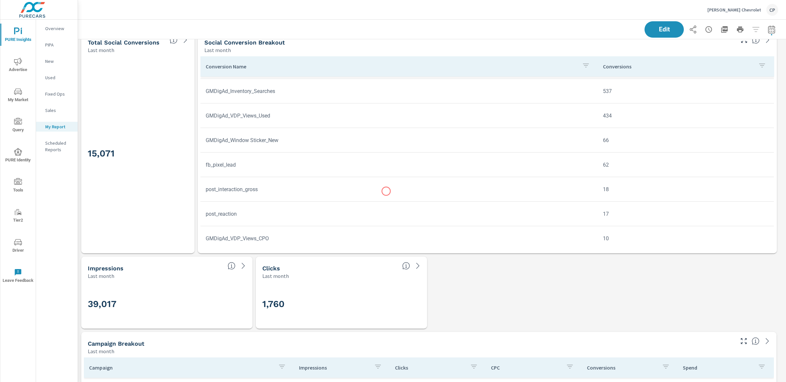
scroll to position [172, 0]
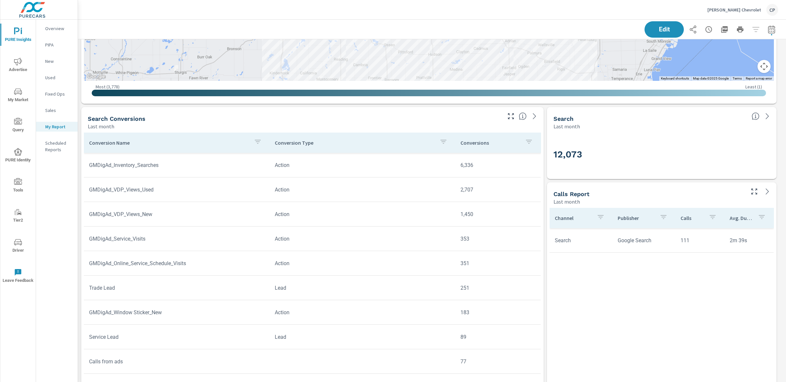
scroll to position [1366, 0]
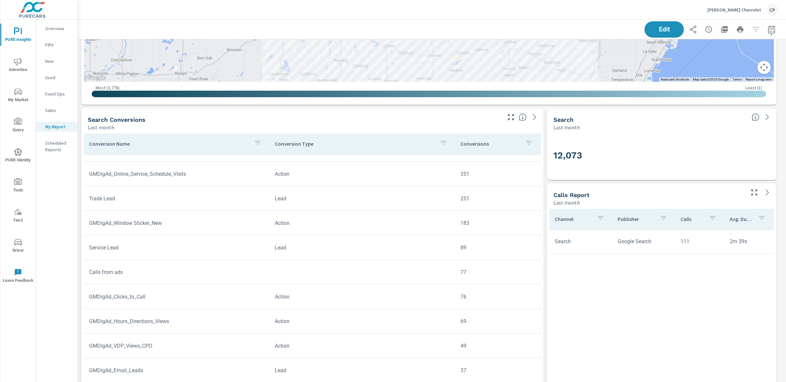
scroll to position [94, 0]
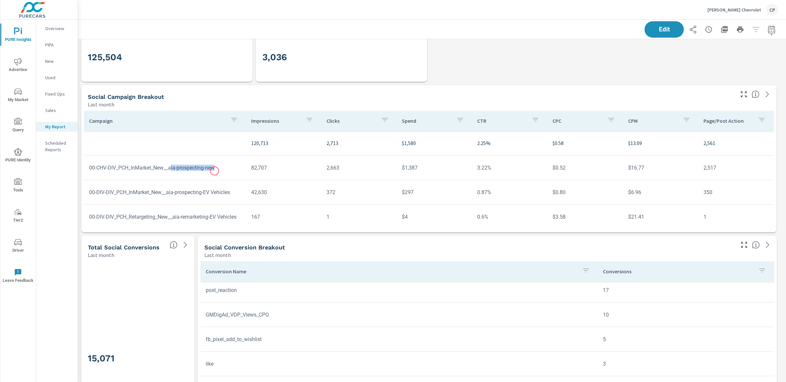
drag, startPoint x: 178, startPoint y: 168, endPoint x: 215, endPoint y: 172, distance: 36.9
click at [215, 171] on td "00-CHV-DIV_PCH_InMarket_New__aia-prospecting-new" at bounding box center [165, 168] width 162 height 17
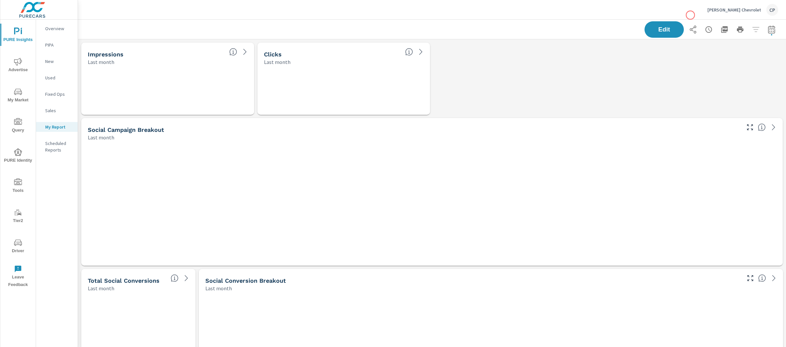
scroll to position [1824, 715]
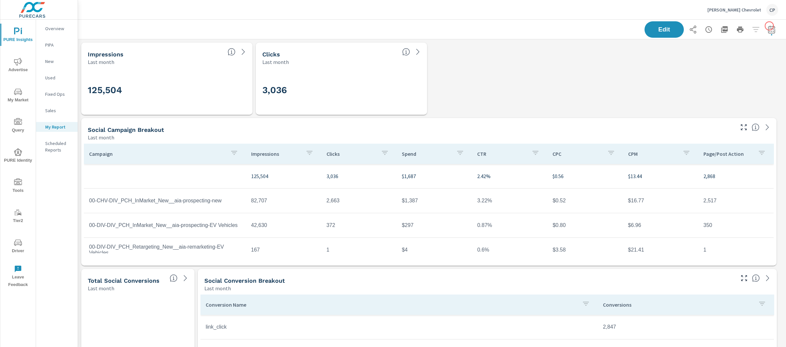
click at [769, 26] on button "button" at bounding box center [771, 29] width 13 height 13
select select "Last month"
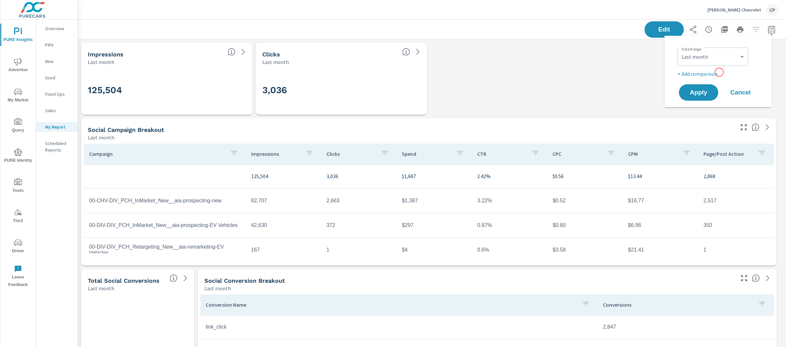
click at [719, 72] on p "+ Add comparison" at bounding box center [720, 74] width 84 height 8
click at [709, 84] on select "Custom Previous period Previous month Previous year" at bounding box center [713, 85] width 66 height 13
click at [680, 79] on select "Custom Previous period Previous month Previous year" at bounding box center [713, 85] width 66 height 13
select select "Previous month"
click at [711, 109] on span "Apply" at bounding box center [698, 111] width 27 height 6
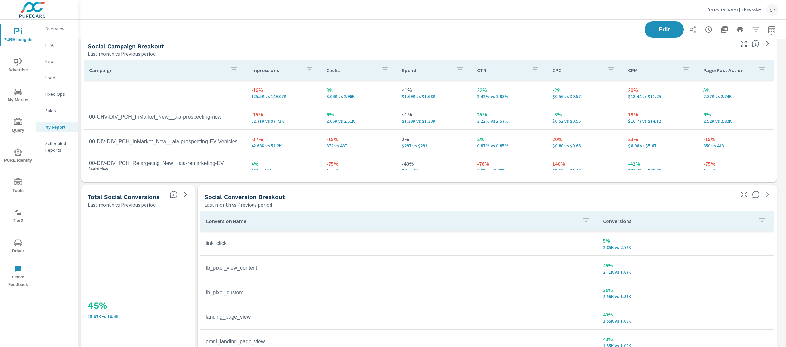
scroll to position [84, 0]
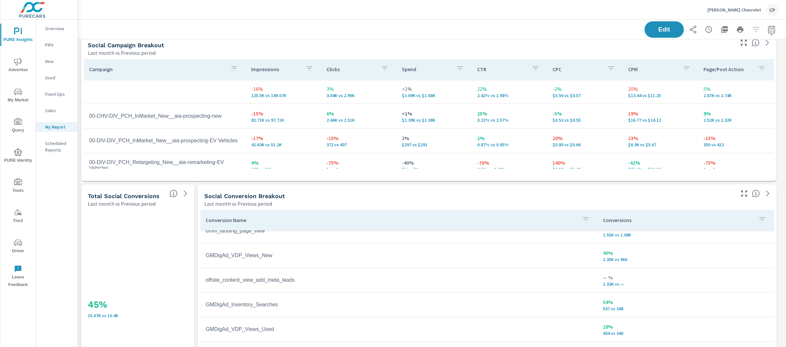
scroll to position [122, 0]
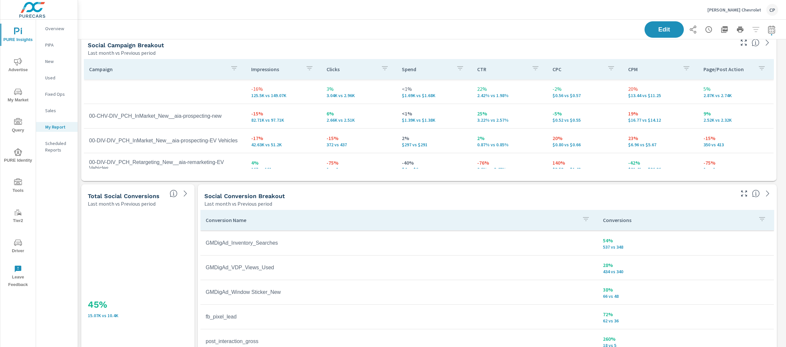
scroll to position [40, 0]
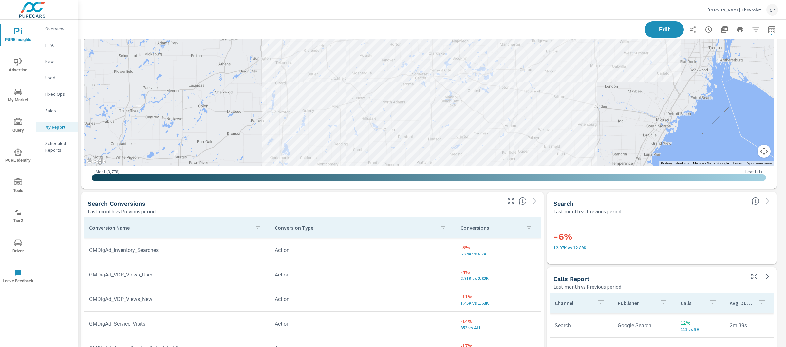
scroll to position [1283, 0]
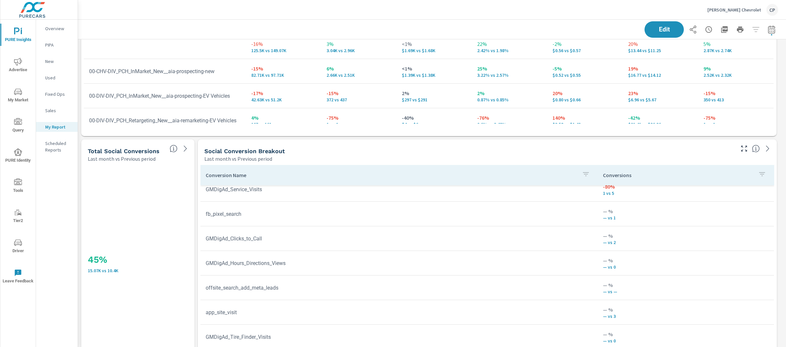
scroll to position [107, 0]
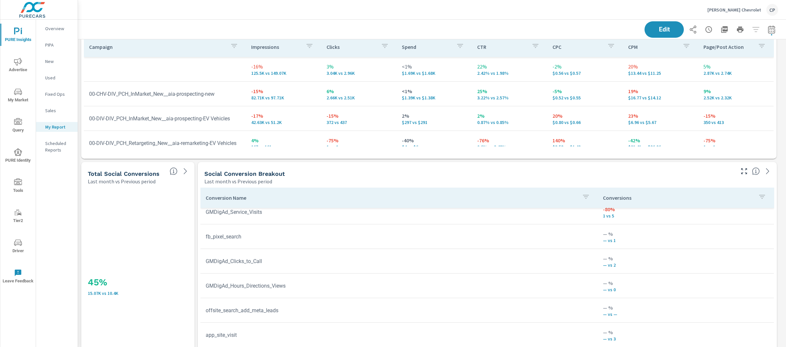
scroll to position [264, 0]
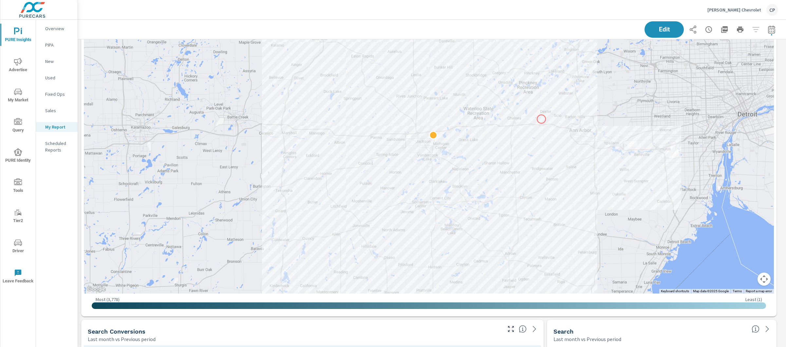
scroll to position [1100, 0]
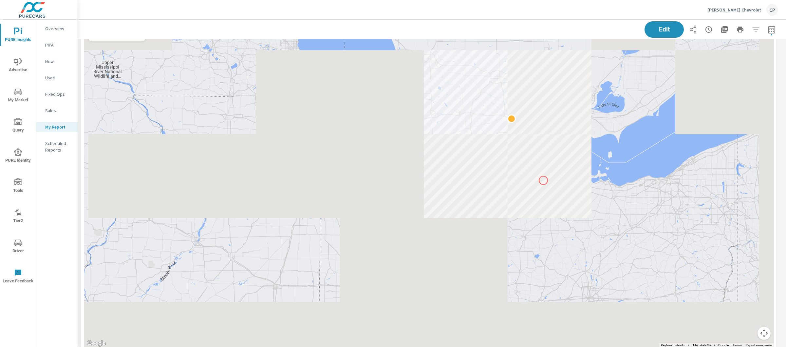
drag, startPoint x: 584, startPoint y: 310, endPoint x: 543, endPoint y: 178, distance: 138.7
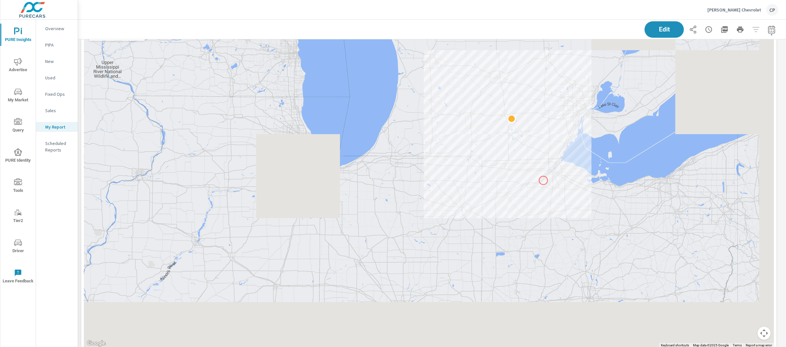
click at [543, 178] on div at bounding box center [702, 233] width 629 height 354
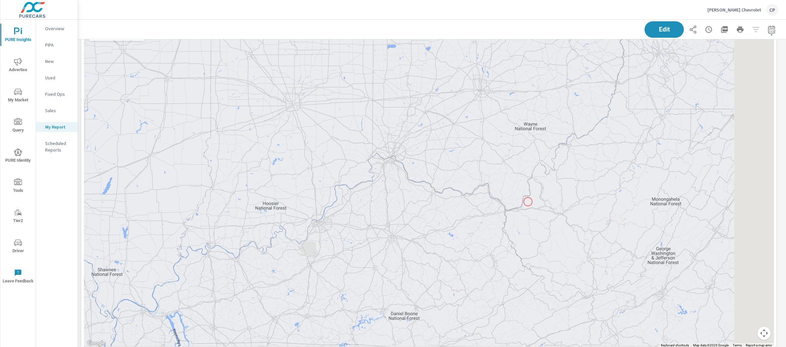
drag, startPoint x: 596, startPoint y: 257, endPoint x: 525, endPoint y: 202, distance: 89.6
click at [525, 202] on div at bounding box center [676, 307] width 629 height 354
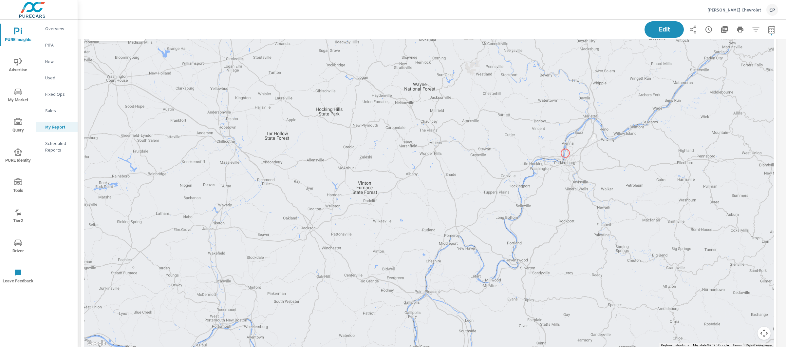
drag, startPoint x: 547, startPoint y: 177, endPoint x: 565, endPoint y: 153, distance: 29.9
click at [565, 153] on div at bounding box center [429, 184] width 690 height 325
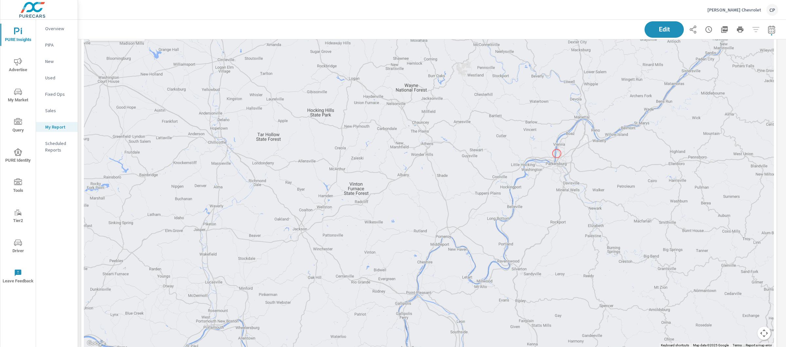
drag, startPoint x: 565, startPoint y: 153, endPoint x: 557, endPoint y: 153, distance: 8.2
click at [557, 153] on div at bounding box center [429, 184] width 690 height 325
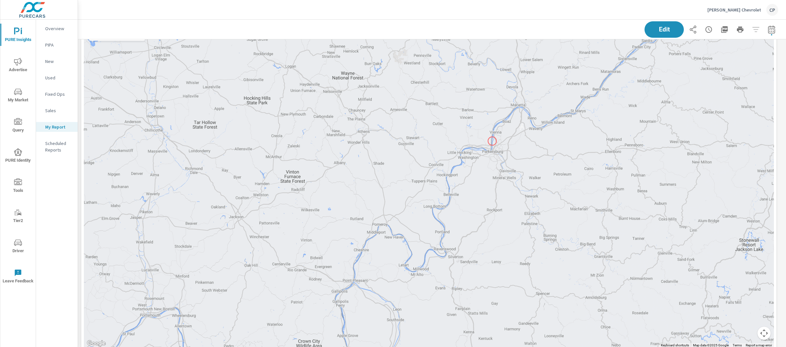
drag, startPoint x: 557, startPoint y: 153, endPoint x: 492, endPoint y: 142, distance: 65.7
click at [492, 142] on div at bounding box center [429, 184] width 690 height 325
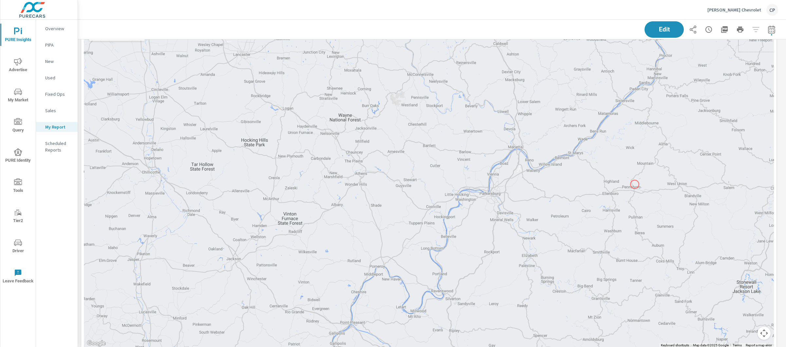
drag, startPoint x: 637, startPoint y: 144, endPoint x: 635, endPoint y: 184, distance: 40.3
click at [635, 184] on div at bounding box center [429, 184] width 690 height 325
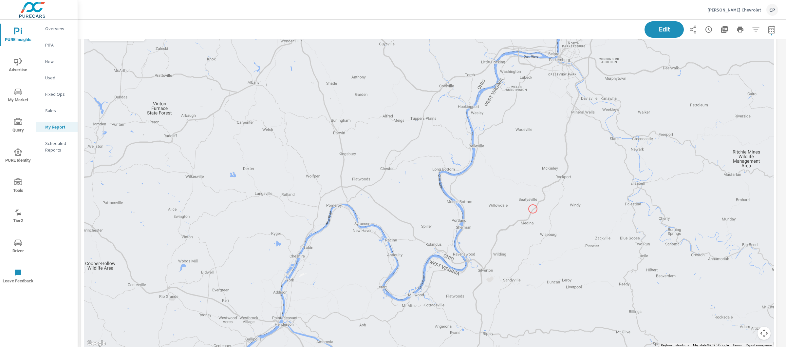
drag, startPoint x: 477, startPoint y: 268, endPoint x: 540, endPoint y: 202, distance: 91.5
click at [540, 202] on div at bounding box center [799, 304] width 629 height 354
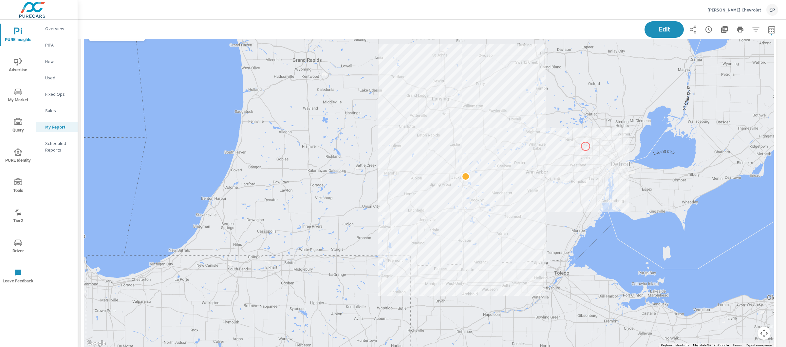
drag, startPoint x: 616, startPoint y: 183, endPoint x: 584, endPoint y: 146, distance: 48.8
click at [584, 145] on div at bounding box center [429, 184] width 690 height 325
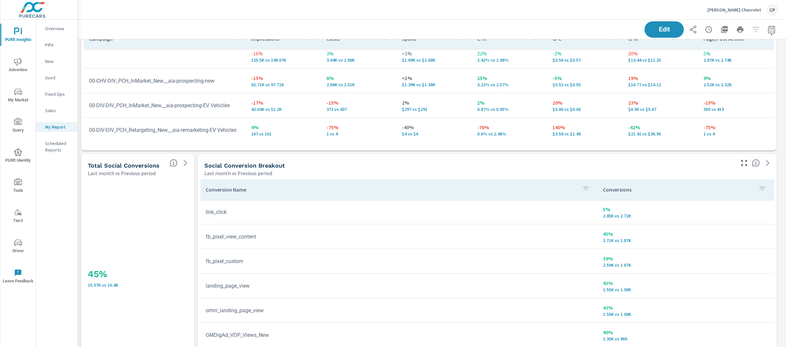
scroll to position [119, 0]
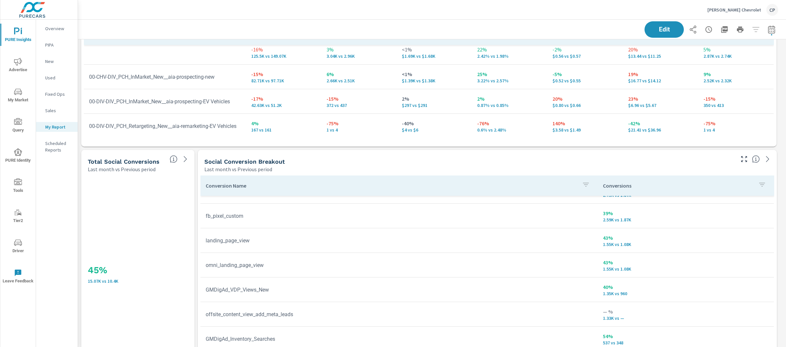
scroll to position [50, 0]
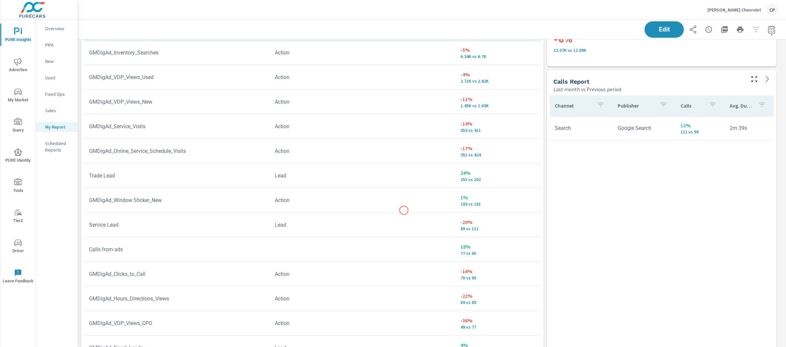
scroll to position [1477, 0]
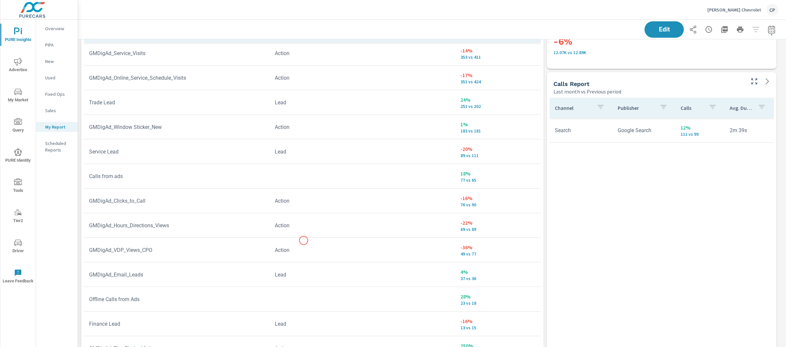
scroll to position [127, 0]
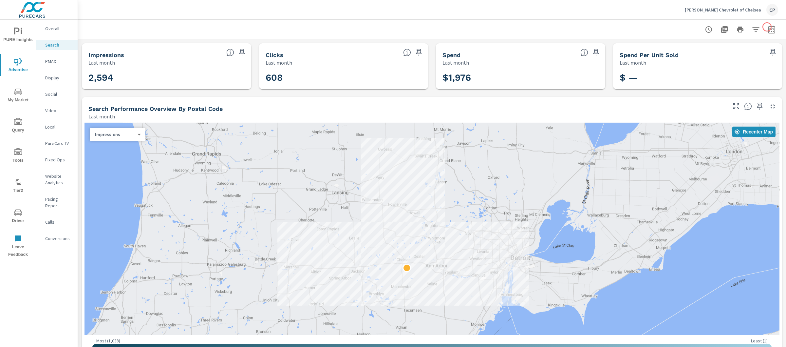
click at [768, 27] on icon "button" at bounding box center [771, 29] width 7 height 8
select select "Last month"
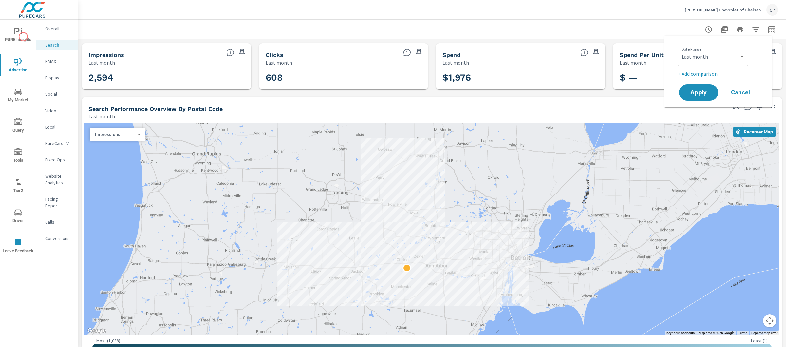
click at [23, 36] on span "PURE Insights" at bounding box center [17, 36] width 31 height 16
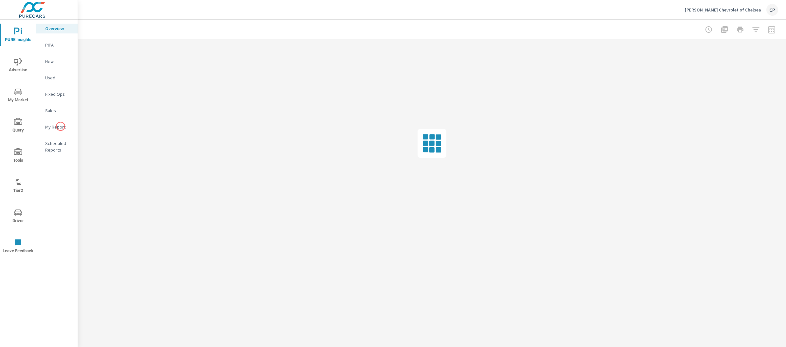
click at [60, 126] on p "My Report" at bounding box center [58, 126] width 27 height 7
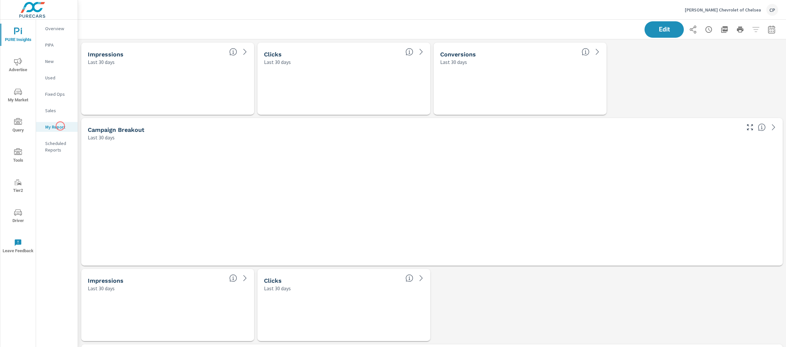
scroll to position [1146, 715]
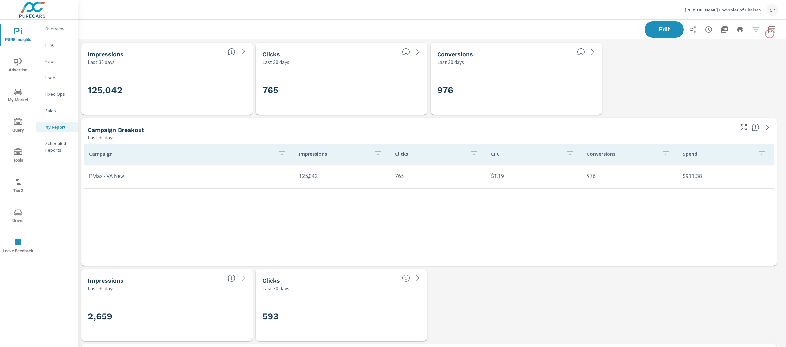
click at [770, 28] on button "button" at bounding box center [771, 29] width 13 height 13
click at [714, 49] on div "Custom [DATE] Last week Last 7 days Last 14 days Last 30 days Last 45 days Last…" at bounding box center [713, 56] width 71 height 18
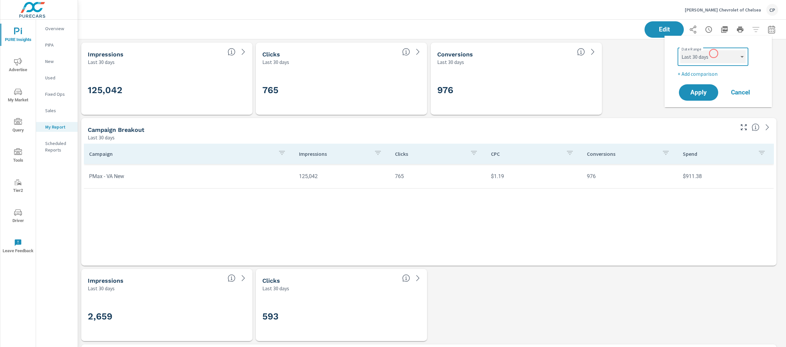
click at [714, 54] on select "Custom [DATE] Last week Last 7 days Last 14 days Last 30 days Last 45 days Last…" at bounding box center [713, 56] width 66 height 13
click at [680, 50] on select "Custom [DATE] Last week Last 7 days Last 14 days Last 30 days Last 45 days Last…" at bounding box center [713, 56] width 66 height 13
select select "Last month"
click at [711, 76] on p "+ Add comparison" at bounding box center [720, 74] width 84 height 8
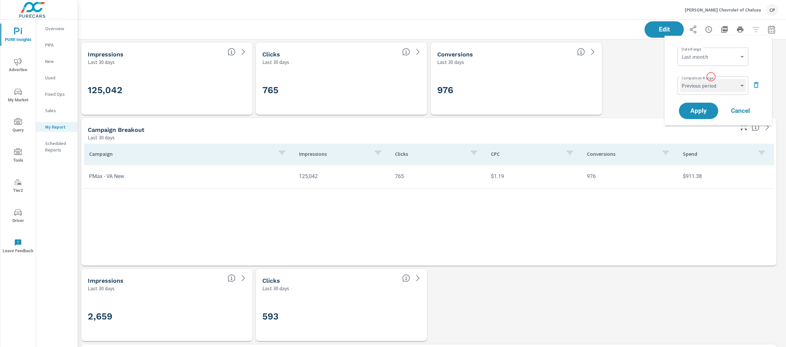
click at [713, 85] on select "Custom Previous period Previous month Previous year" at bounding box center [713, 85] width 66 height 13
click at [680, 79] on select "Custom Previous period Previous month Previous year" at bounding box center [713, 85] width 66 height 13
select select "Previous month"
click at [710, 110] on span "Apply" at bounding box center [698, 111] width 27 height 6
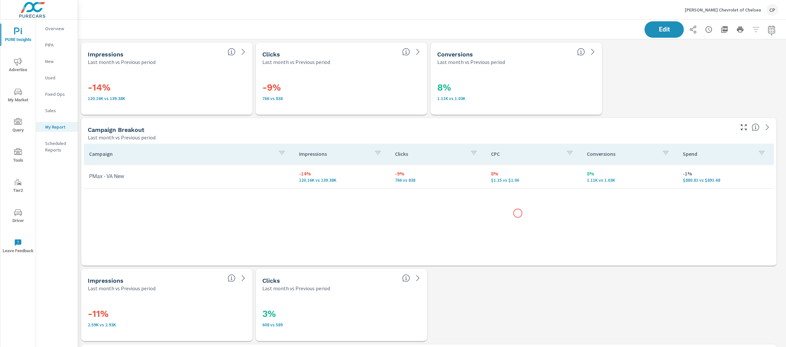
click at [518, 213] on div "Campaign Impressions Clicks CPC Conversions Spend PMax - [GEOGRAPHIC_DATA] New …" at bounding box center [429, 197] width 690 height 109
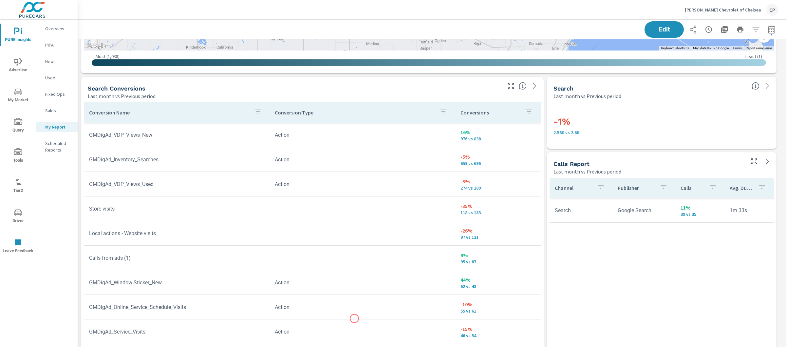
scroll to position [9, 0]
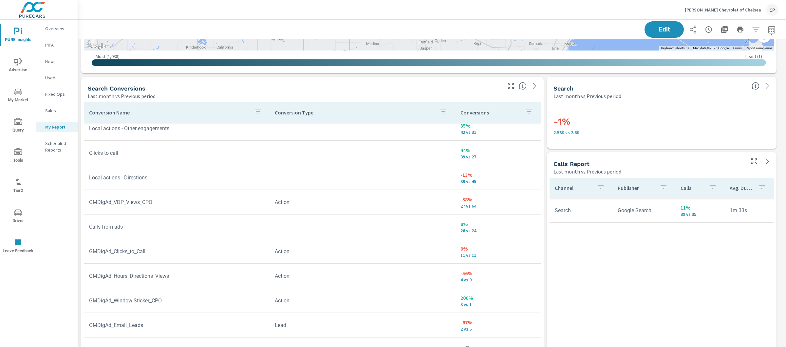
scroll to position [251, 0]
